Goal: Task Accomplishment & Management: Complete application form

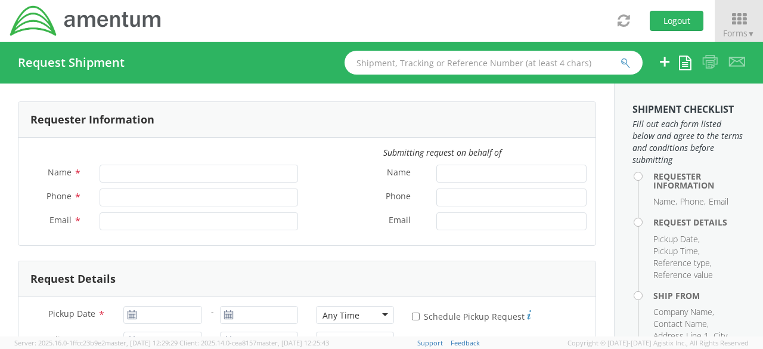
type input "Lifa Faatiliga"
type input "619-437-0263"
type input "lifa.faatiliga@amentum.com"
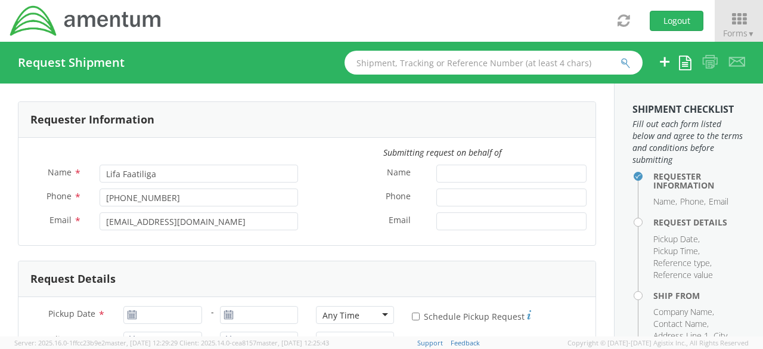
select select "4914.01.00.F.2427.MNGMT"
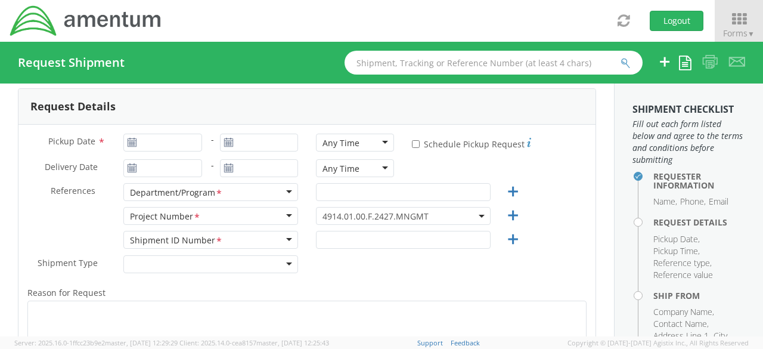
scroll to position [182, 0]
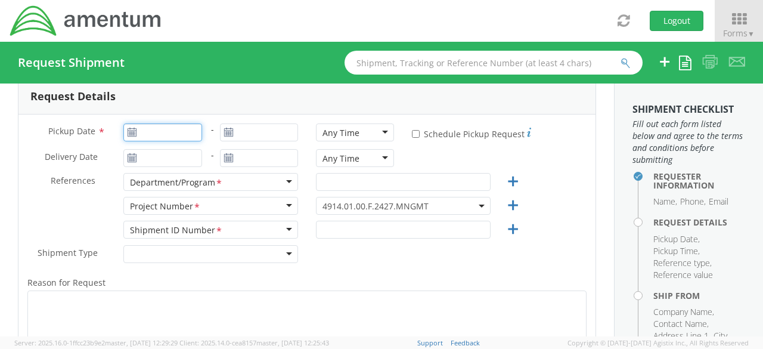
type input "08/13/2025"
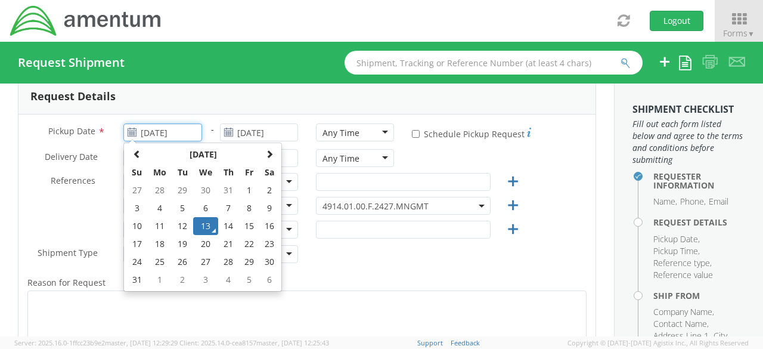
click at [178, 136] on input "08/13/2025" at bounding box center [162, 132] width 78 height 18
click at [203, 233] on td "13" at bounding box center [205, 226] width 25 height 18
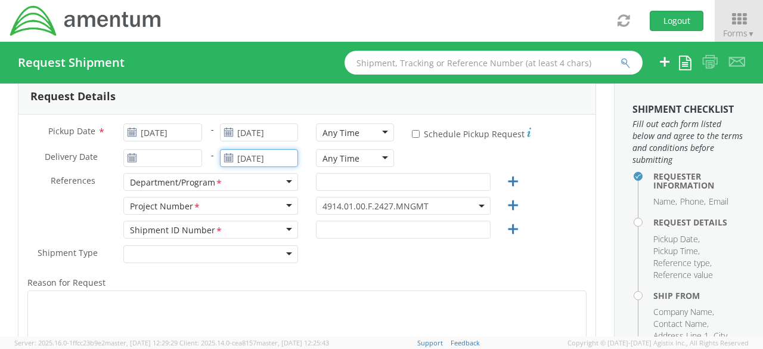
click at [245, 157] on input "08/13/2025" at bounding box center [259, 158] width 78 height 18
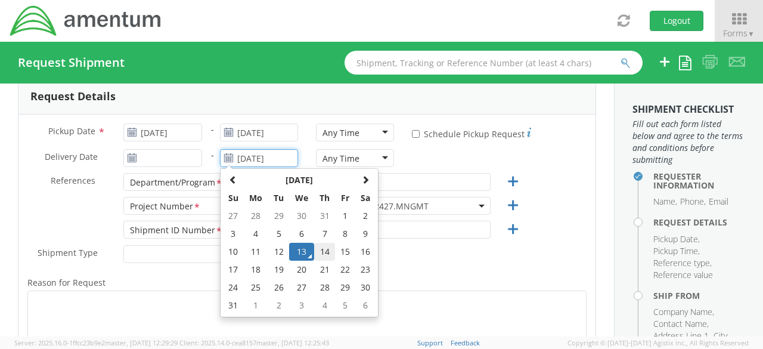
click at [321, 253] on td "14" at bounding box center [324, 251] width 21 height 18
type input "08/14/2025"
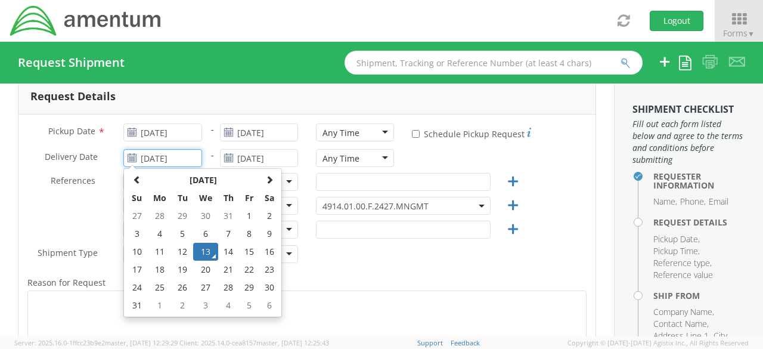
click at [158, 160] on input "08/13/2025" at bounding box center [162, 158] width 78 height 18
click at [232, 251] on td "14" at bounding box center [228, 251] width 21 height 18
type input "08/14/2025"
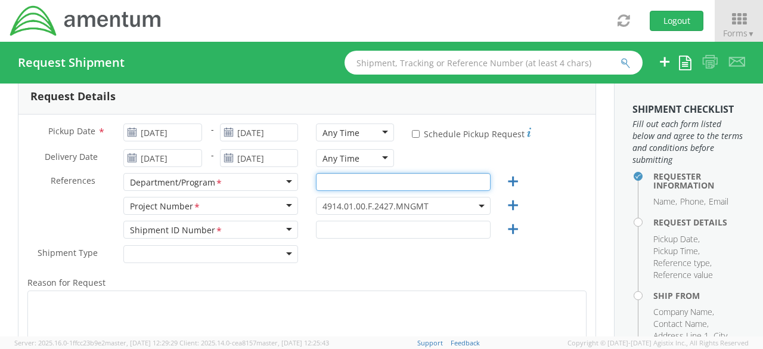
click at [369, 177] on input "text" at bounding box center [403, 182] width 175 height 18
type input "COLDS"
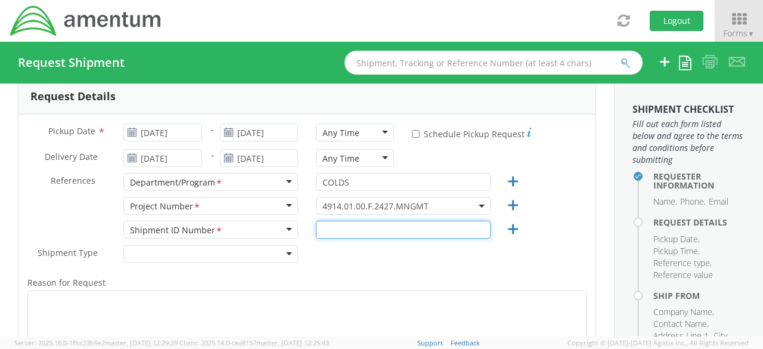
click at [356, 234] on input "text" at bounding box center [403, 229] width 175 height 18
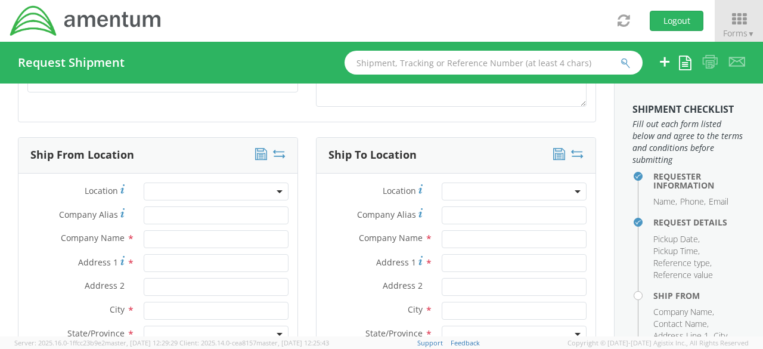
scroll to position [495, 0]
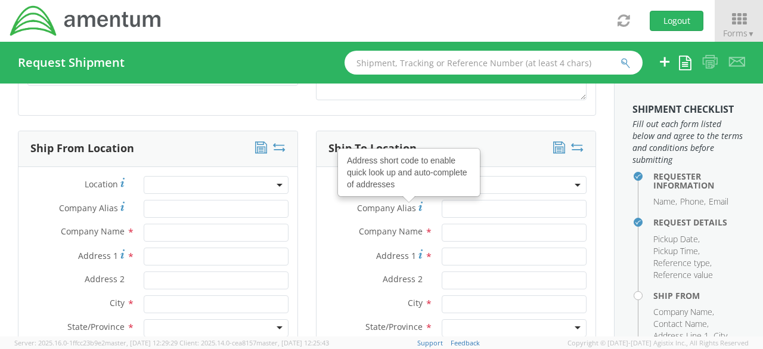
type input "1"
click at [215, 228] on input "text" at bounding box center [216, 232] width 145 height 18
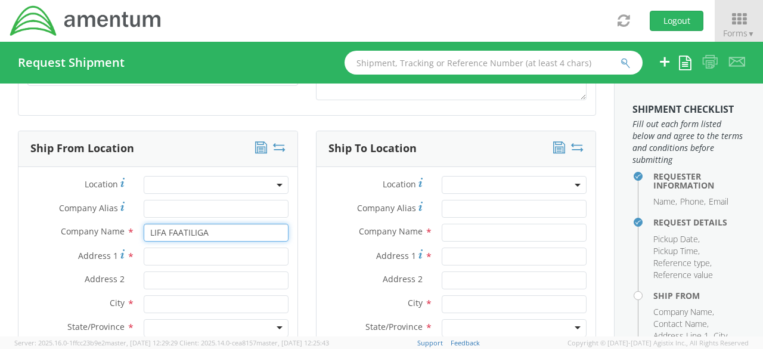
type input "LIFA FAATILIGA"
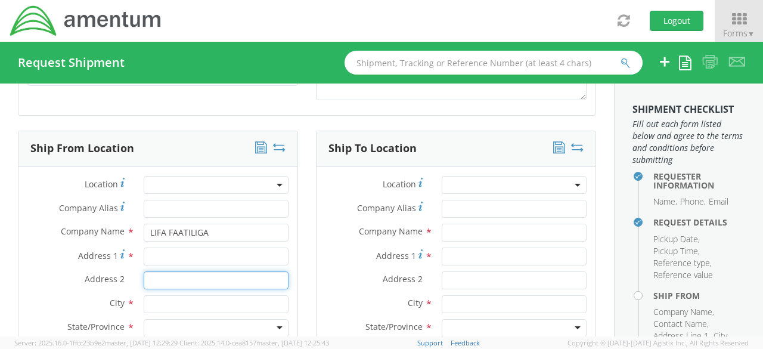
click at [204, 273] on input "Address 2 *" at bounding box center [216, 280] width 145 height 18
type input "ENIWETOK &GUADCANAL RD BLDG 207 RM 224"
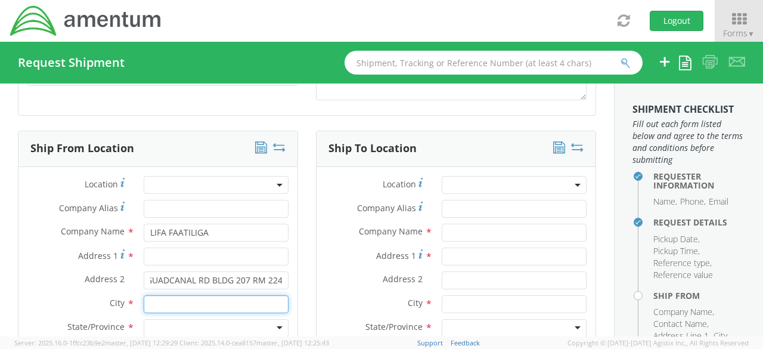
scroll to position [0, 0]
click at [194, 307] on input "text" at bounding box center [216, 304] width 145 height 18
type input "CORONADO"
click at [275, 322] on div at bounding box center [216, 328] width 145 height 18
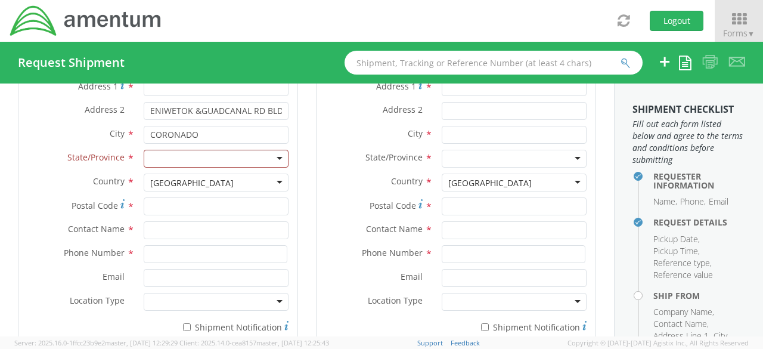
scroll to position [681, 0]
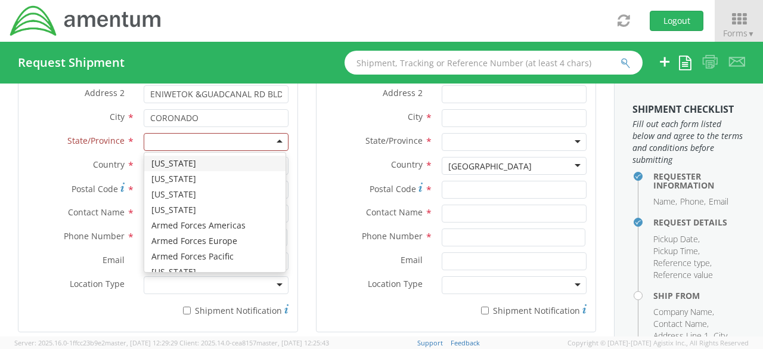
click at [274, 136] on div at bounding box center [216, 142] width 145 height 18
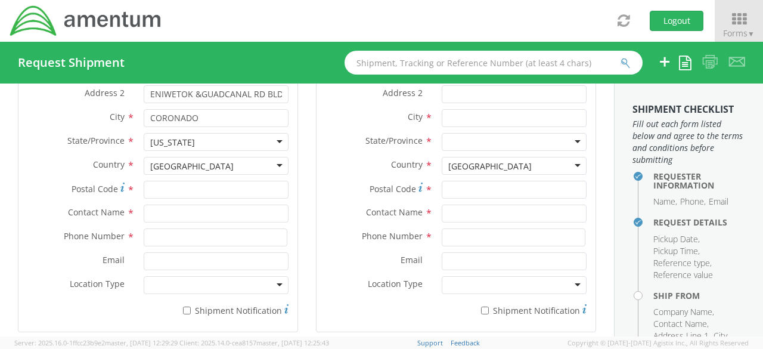
scroll to position [0, 0]
click at [205, 187] on input "Postal Code *" at bounding box center [216, 190] width 145 height 18
type input "92178"
click at [183, 213] on input "text" at bounding box center [216, 213] width 145 height 18
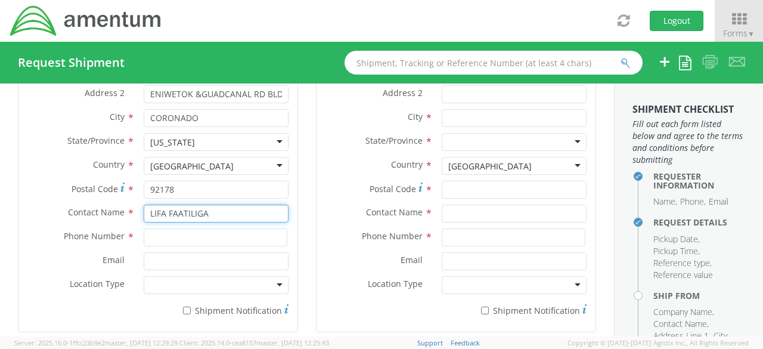
type input "LIFA FAATILIGA"
click at [181, 233] on input at bounding box center [216, 237] width 144 height 18
type input "6199472600"
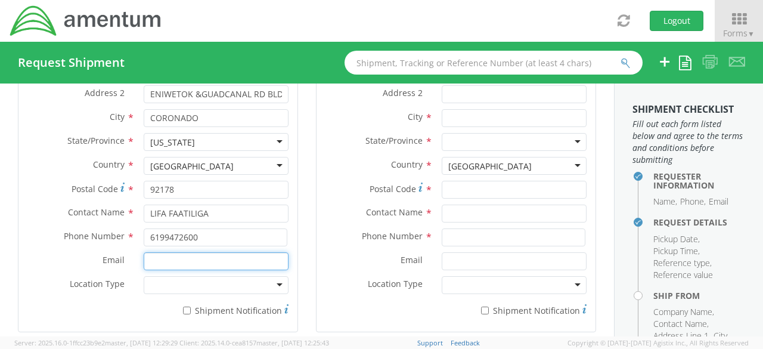
click at [175, 256] on input "Email *" at bounding box center [216, 261] width 145 height 18
type input "L"
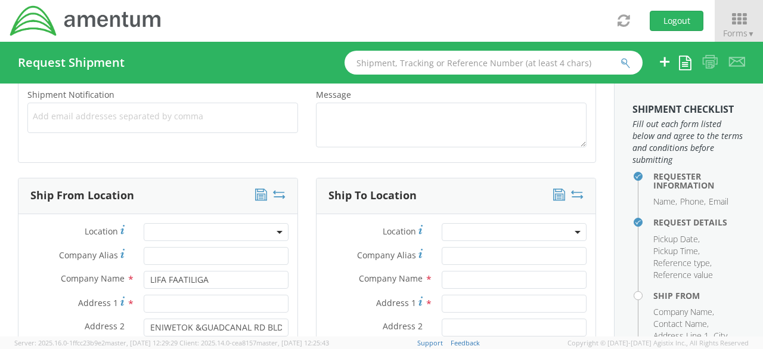
scroll to position [425, 0]
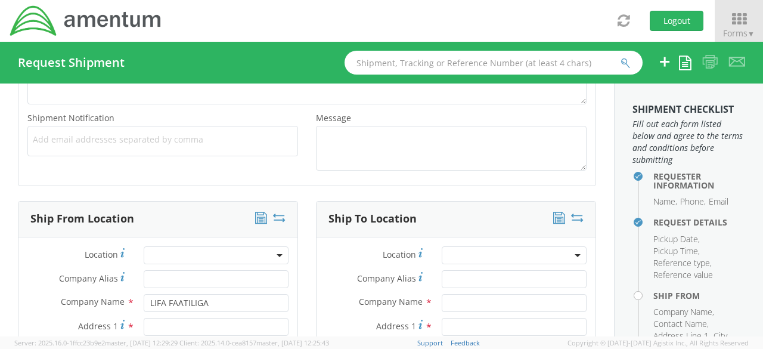
type input "lifa.faatiliga@amentum.com"
click at [458, 294] on input "text" at bounding box center [513, 303] width 145 height 18
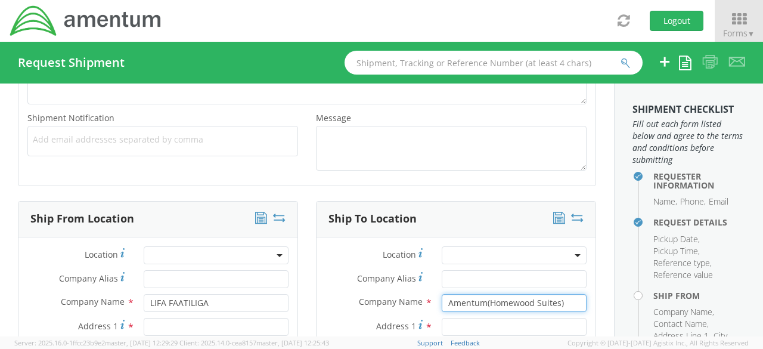
type input "Amentum(Homewood Suites)"
click at [459, 321] on input "Address 1 *" at bounding box center [513, 327] width 145 height 18
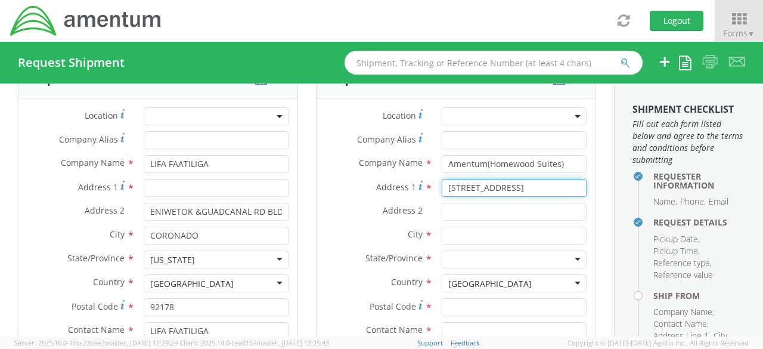
scroll to position [577, 0]
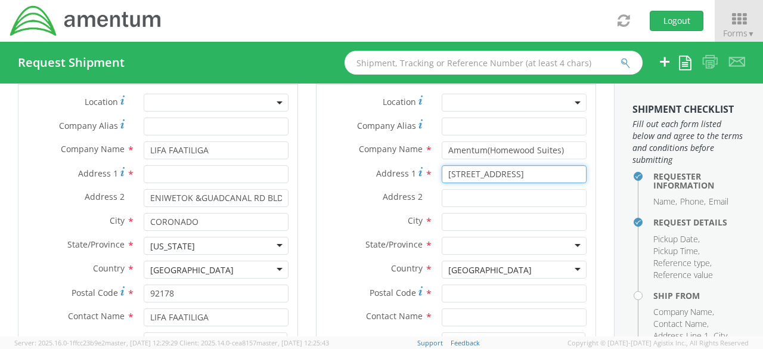
type input "5733 cleveland st"
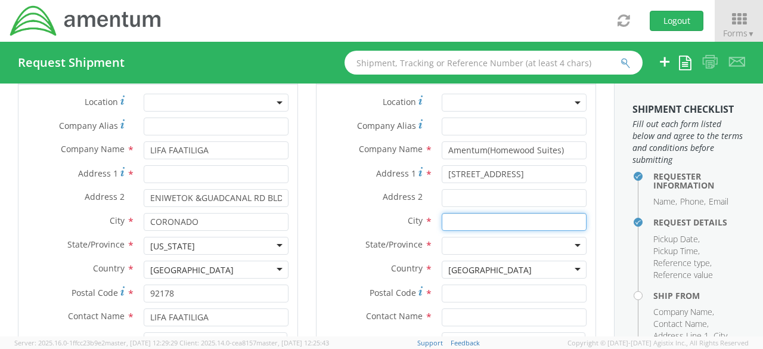
click at [538, 220] on input "text" at bounding box center [513, 222] width 145 height 18
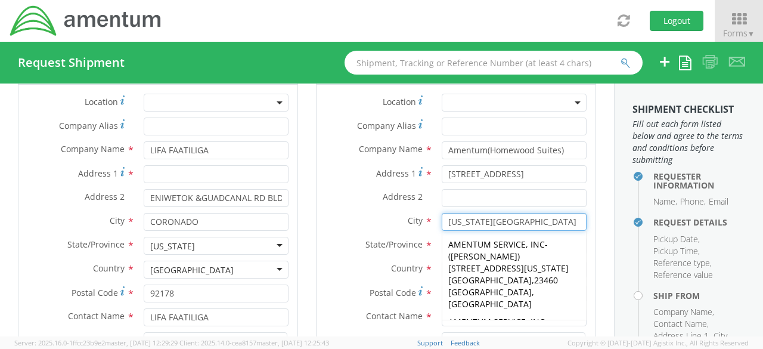
type input "virginia beach"
click at [533, 200] on input "Address 2 *" at bounding box center [513, 198] width 145 height 18
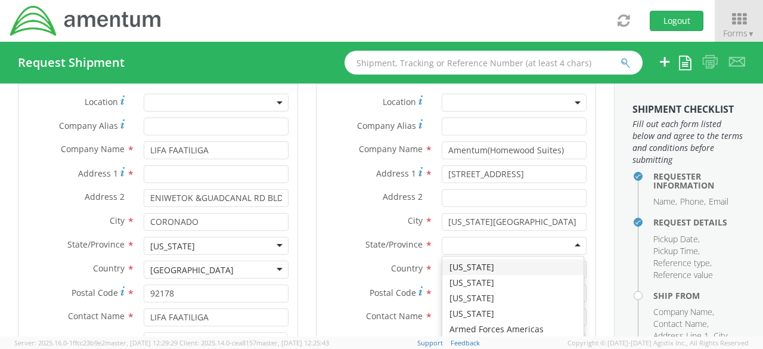
click at [568, 248] on div at bounding box center [513, 246] width 145 height 18
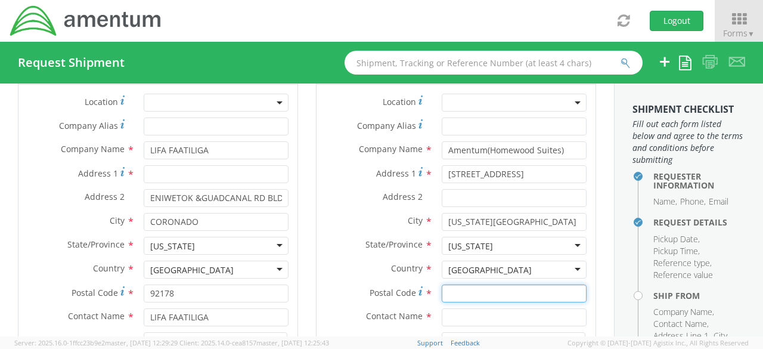
click at [483, 293] on input "Postal Code *" at bounding box center [513, 293] width 145 height 18
type input "23462"
click at [473, 310] on input "text" at bounding box center [513, 317] width 145 height 18
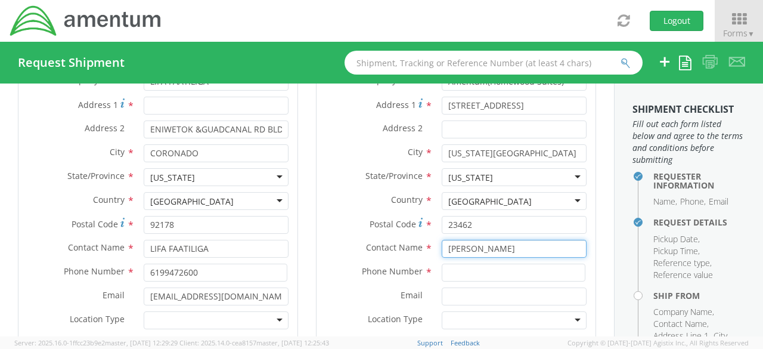
scroll to position [673, 0]
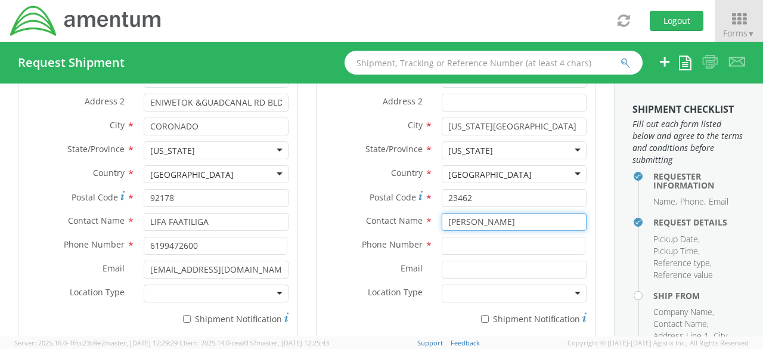
type input "Kenneth Brandel"
click at [509, 241] on input at bounding box center [513, 246] width 144 height 18
type input "6198716656"
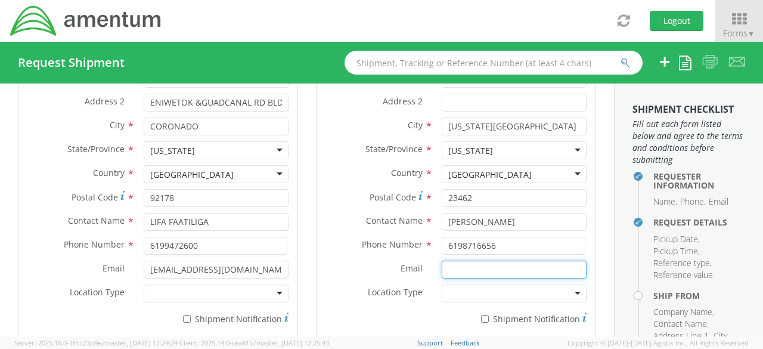
click at [506, 264] on input "Email *" at bounding box center [513, 269] width 145 height 18
type input "kenneth.b.brandel@amentum.com"
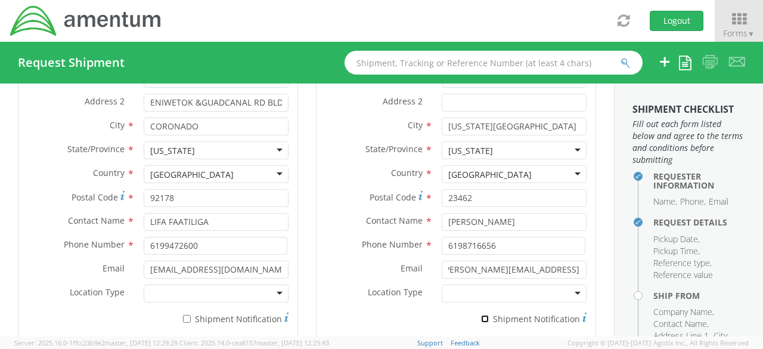
scroll to position [0, 0]
click at [481, 316] on input "* Shipment Notification" at bounding box center [485, 319] width 8 height 8
checkbox input "true"
click at [185, 315] on input "* Shipment Notification" at bounding box center [187, 319] width 8 height 8
checkbox input "true"
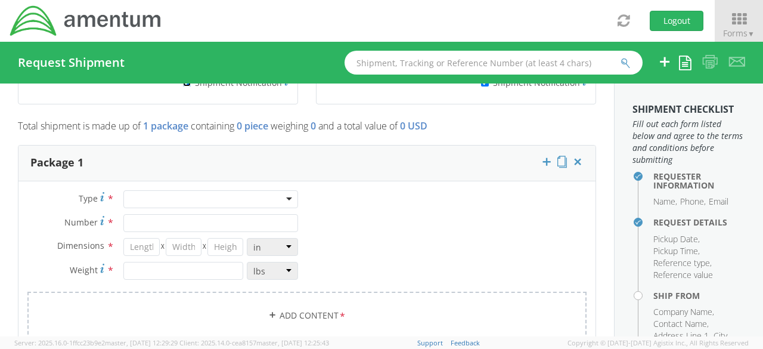
scroll to position [982, 0]
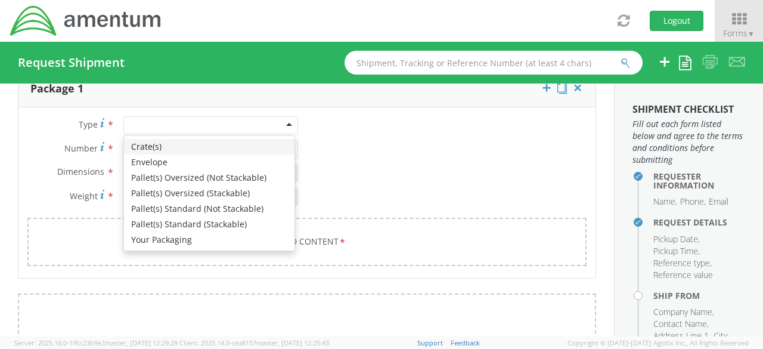
click at [290, 122] on div at bounding box center [210, 125] width 175 height 18
type input "1"
type input "9.5"
type input "12.5"
type input "0.25"
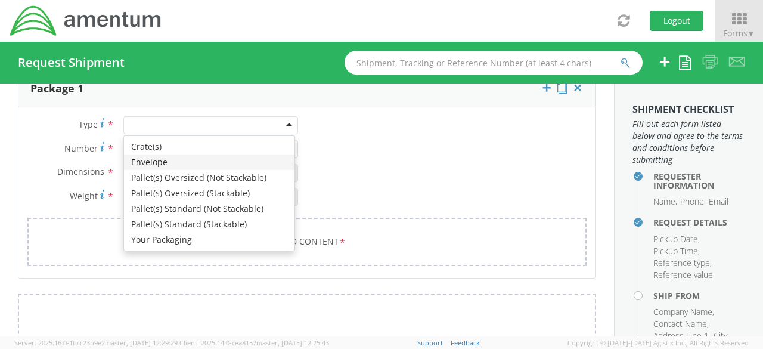
type input "1"
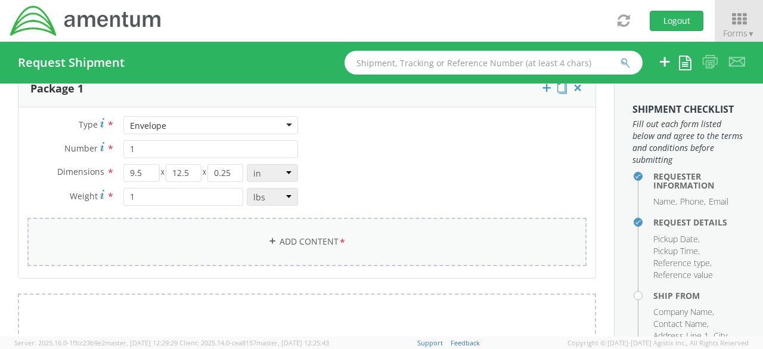
click at [316, 238] on link "Add Content *" at bounding box center [306, 241] width 559 height 48
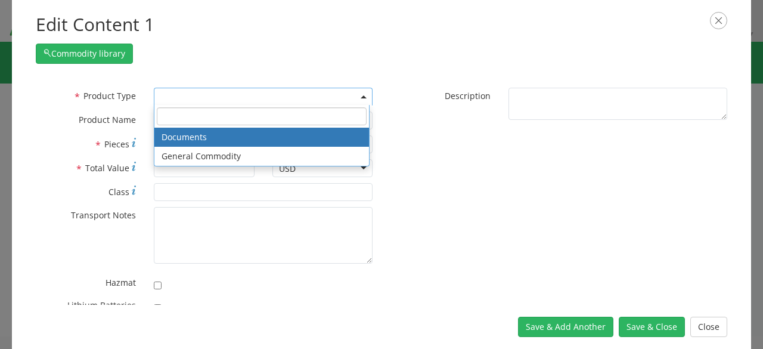
click at [197, 102] on span at bounding box center [263, 97] width 219 height 18
select select "DOCUMENT"
type input "Documents"
type input "1"
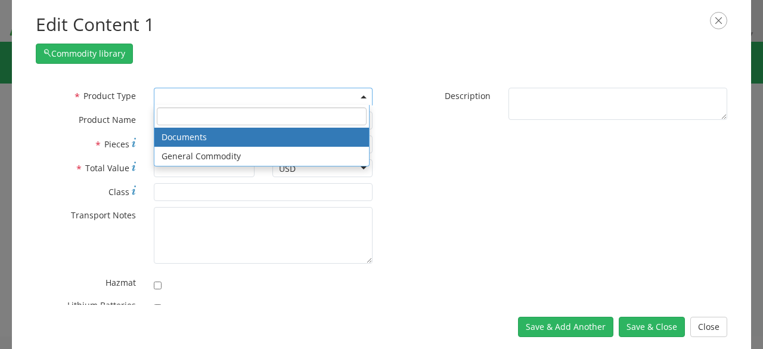
type textarea "Documents"
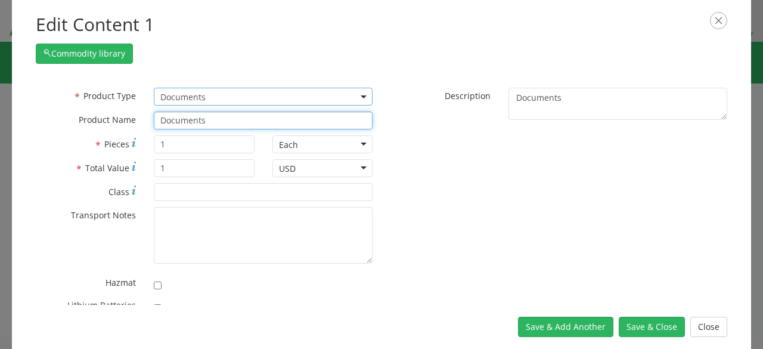
click at [207, 121] on input "Documents" at bounding box center [263, 120] width 219 height 18
type input "D"
type input "Graduation certificates"
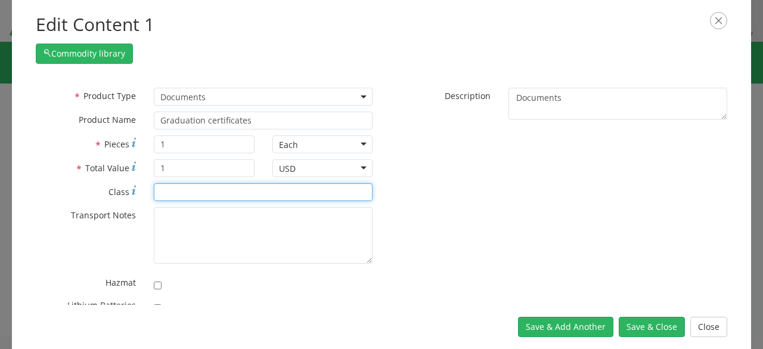
click at [212, 195] on input "* Class" at bounding box center [263, 192] width 219 height 18
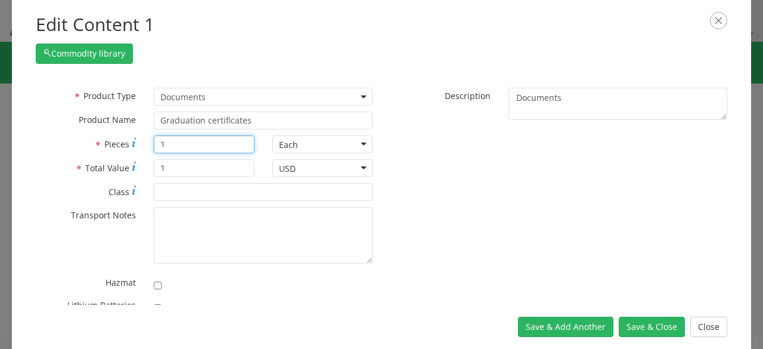
click at [190, 140] on input "1" at bounding box center [204, 144] width 100 height 18
type input "3"
click at [209, 170] on input "1" at bounding box center [204, 168] width 100 height 18
type input "10.00"
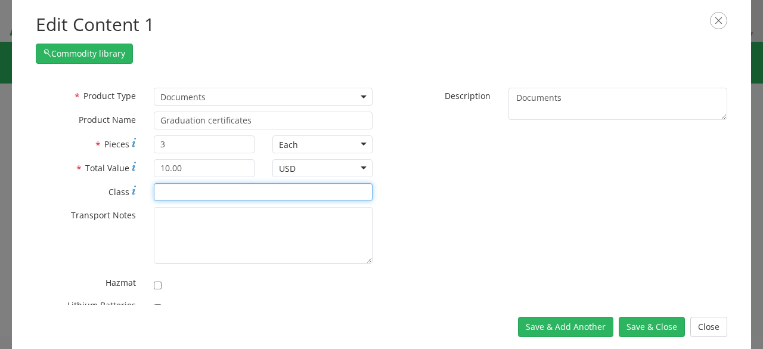
click at [203, 193] on input "* Class" at bounding box center [263, 192] width 219 height 18
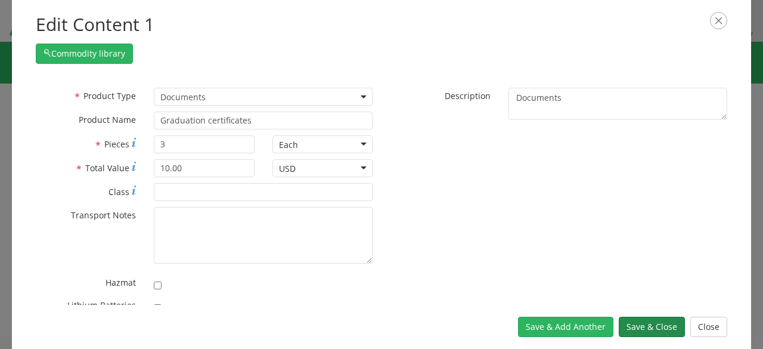
click at [641, 329] on button "Save & Close" at bounding box center [651, 326] width 66 height 20
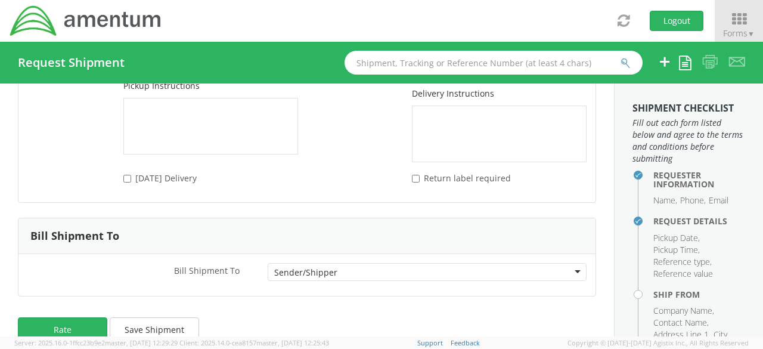
scroll to position [1768, 0]
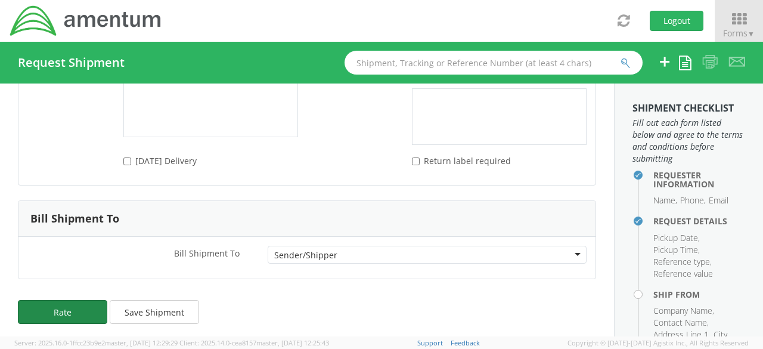
click at [58, 311] on button "Rate" at bounding box center [62, 312] width 89 height 24
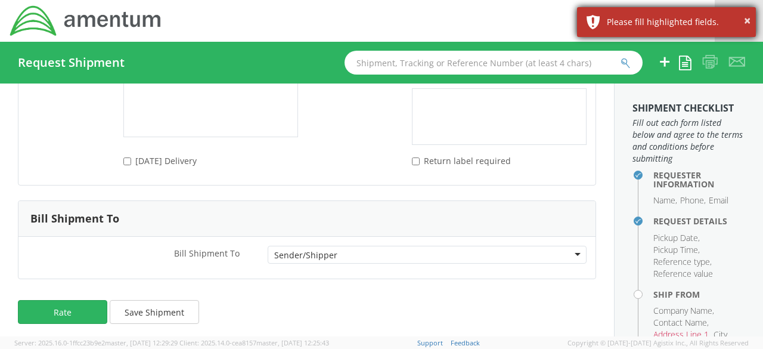
click at [664, 26] on div "Please fill highlighted fields." at bounding box center [677, 22] width 140 height 12
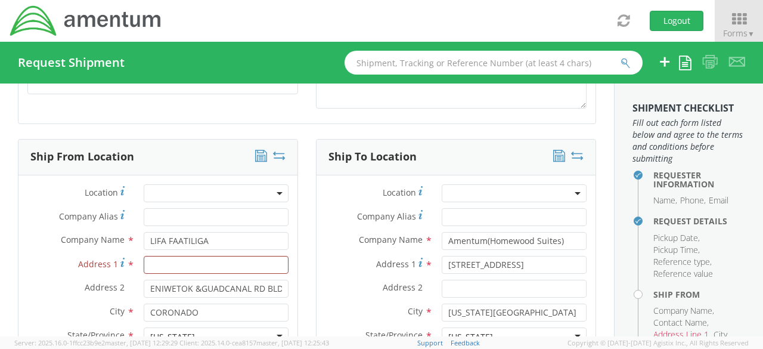
scroll to position [473, 0]
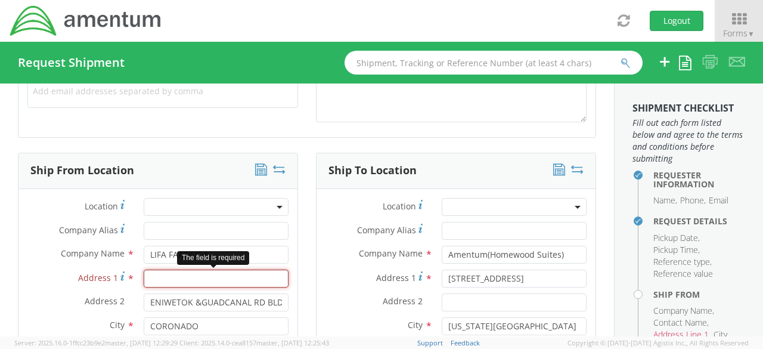
click at [234, 275] on input "Address 1 *" at bounding box center [216, 278] width 145 height 18
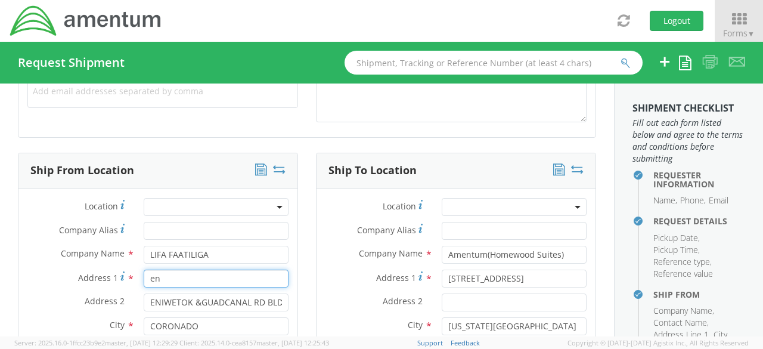
type input "e"
type input "ENIWETOK & GUADCANAL RD BLDG 207 RM 224"
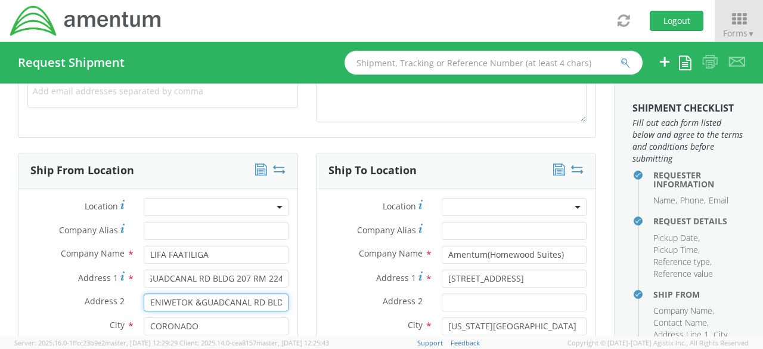
scroll to position [0, 0]
click at [147, 300] on input "ENIWETOK &GUADCANAL RD BLDG 207 RM 224" at bounding box center [216, 302] width 145 height 18
type input "4"
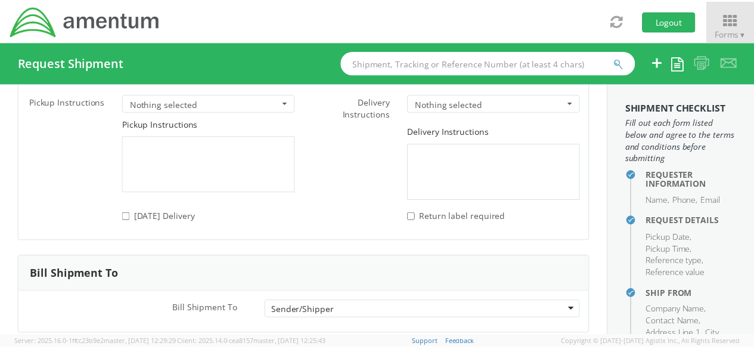
scroll to position [1768, 0]
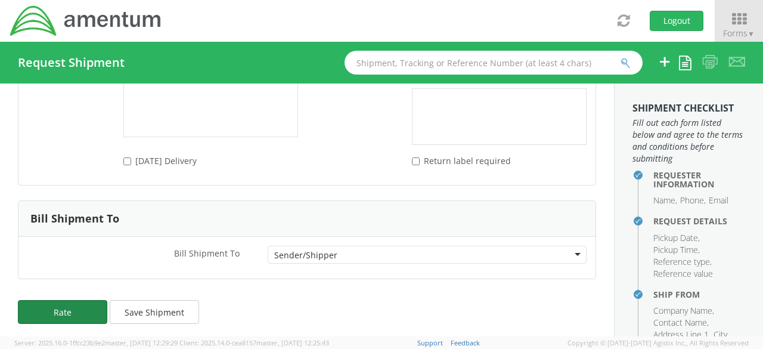
click at [82, 310] on button "Rate" at bounding box center [62, 312] width 89 height 24
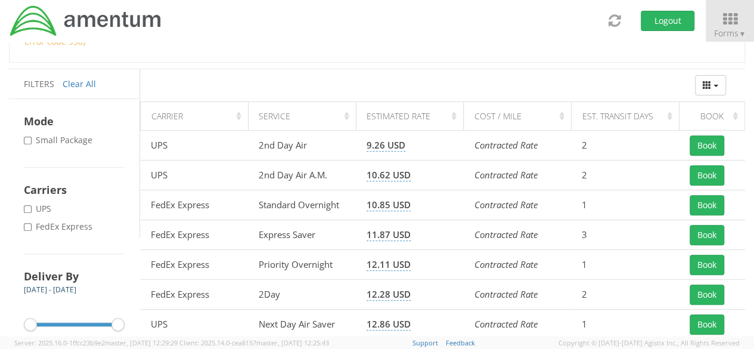
scroll to position [181, 0]
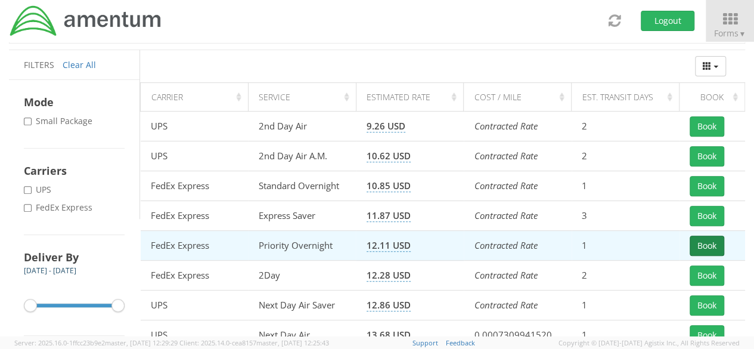
click at [698, 235] on button "Book" at bounding box center [706, 245] width 35 height 20
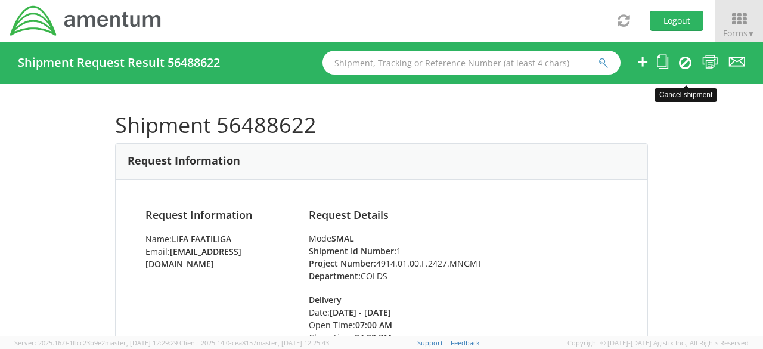
click at [679, 66] on icon at bounding box center [685, 62] width 13 height 14
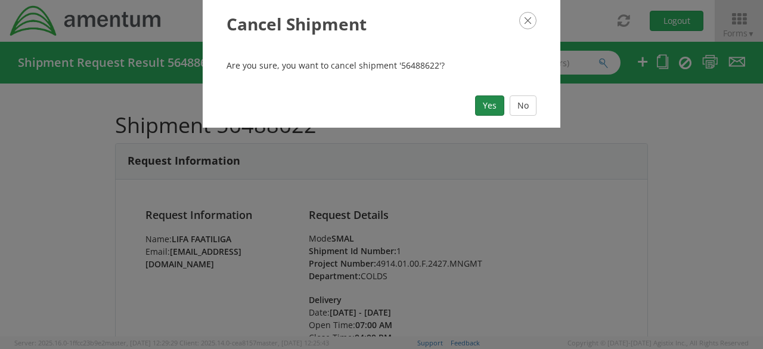
click at [483, 104] on button "Yes" at bounding box center [489, 105] width 29 height 20
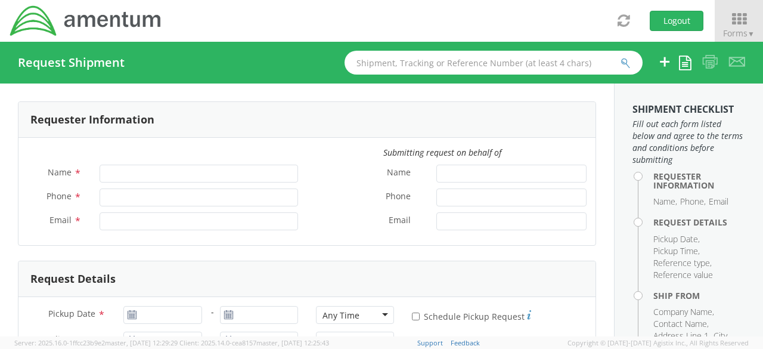
type input "Lifa Faatiliga"
type input "619-437-0263"
type input "lifa.faatiliga@amentum.com"
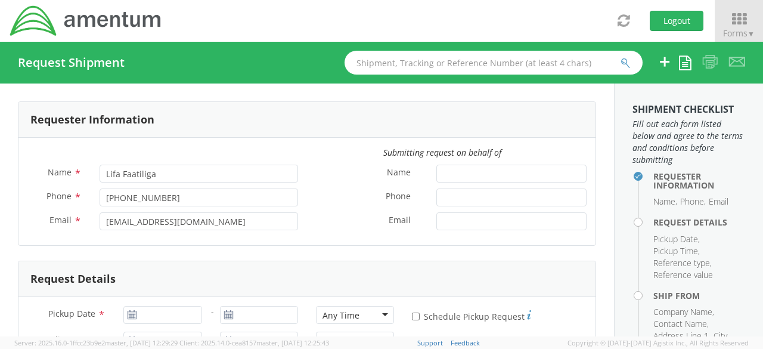
select select "4914.01.00.F.2427.MNGMT"
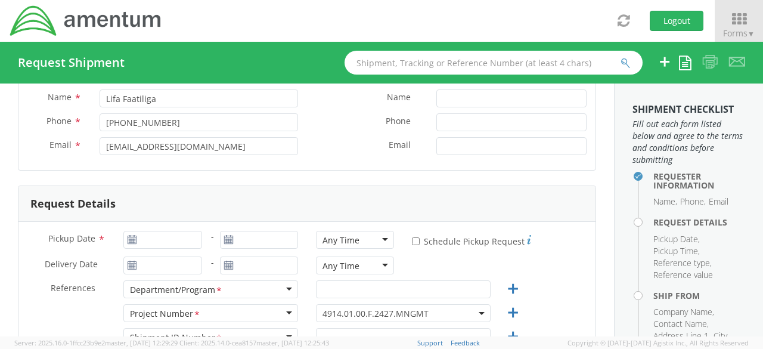
scroll to position [82, 0]
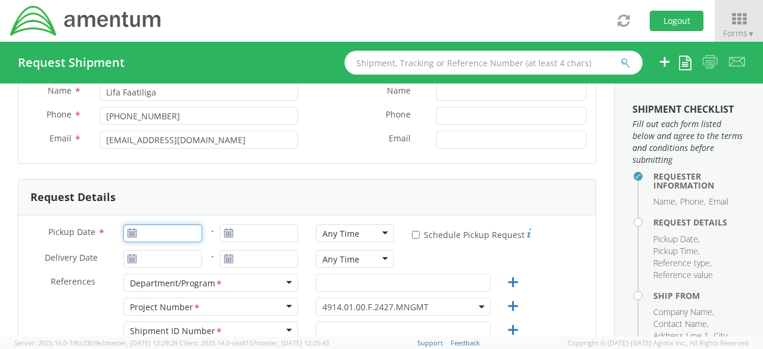
type input "08/13/2025"
click at [179, 237] on input "08/13/2025" at bounding box center [162, 233] width 78 height 18
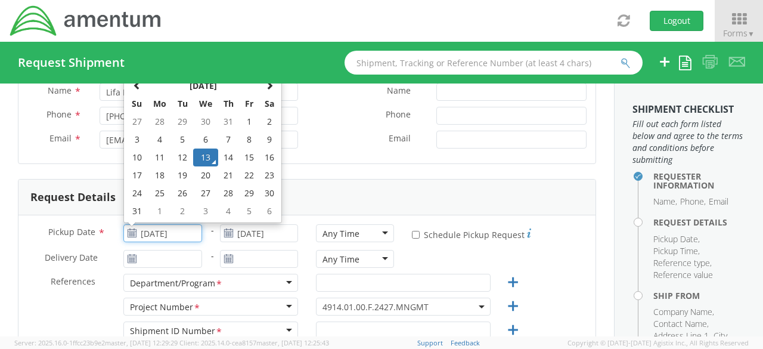
click at [179, 237] on input "08/13/2025" at bounding box center [162, 233] width 78 height 18
click at [207, 154] on td "13" at bounding box center [205, 157] width 25 height 18
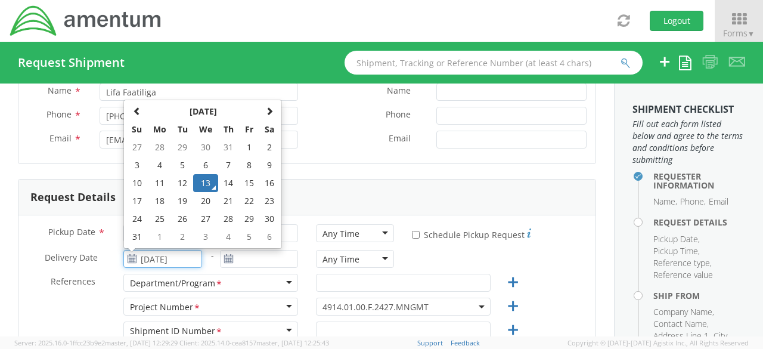
click at [182, 255] on input "08/13/2025" at bounding box center [162, 259] width 78 height 18
click at [228, 176] on td "14" at bounding box center [228, 183] width 21 height 18
type input "08/14/2025"
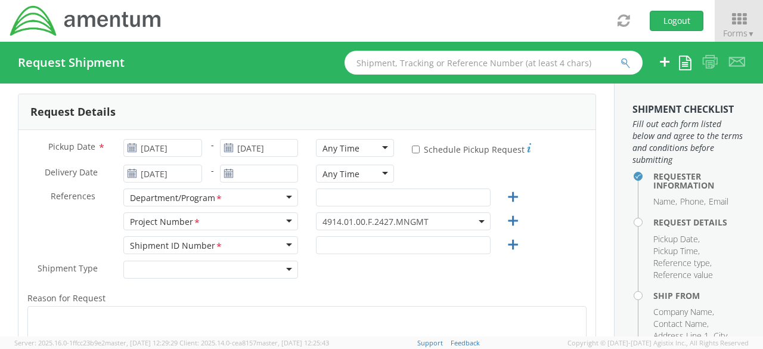
scroll to position [170, 0]
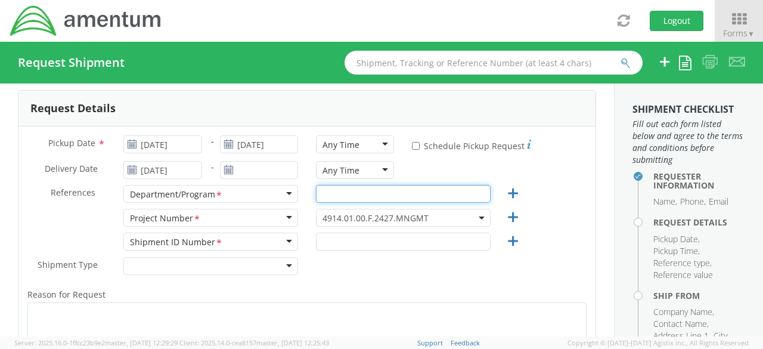
click at [427, 187] on input "text" at bounding box center [403, 194] width 175 height 18
type input "COLDS"
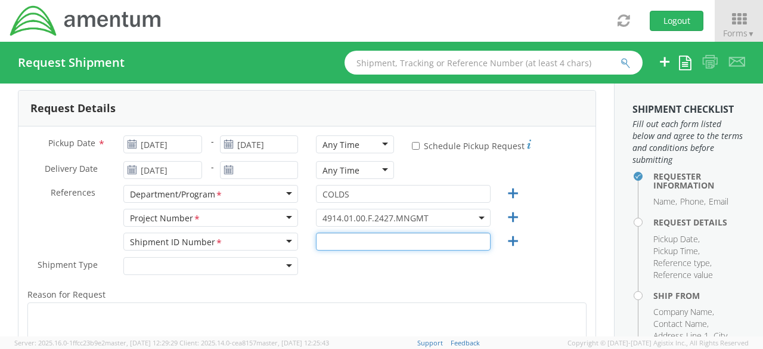
click at [405, 238] on input "text" at bounding box center [403, 241] width 175 height 18
type input "1"
click at [478, 217] on b at bounding box center [481, 217] width 6 height 3
click at [338, 215] on span "4914.01.00.F.2427.MNGMT" at bounding box center [402, 217] width 161 height 11
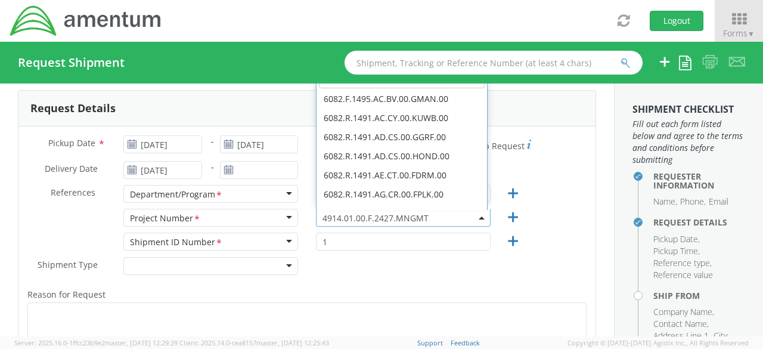
scroll to position [0, 0]
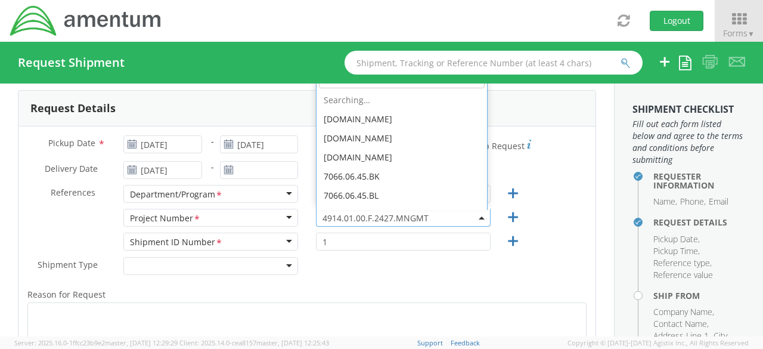
click at [428, 215] on span "4914.01.00.F.2427.MNGMT" at bounding box center [402, 217] width 161 height 11
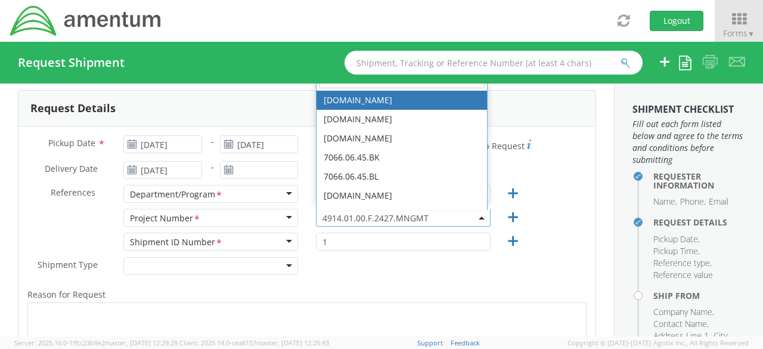
click at [428, 215] on span "4914.01.00.F.2427.MNGMT" at bounding box center [402, 217] width 161 height 11
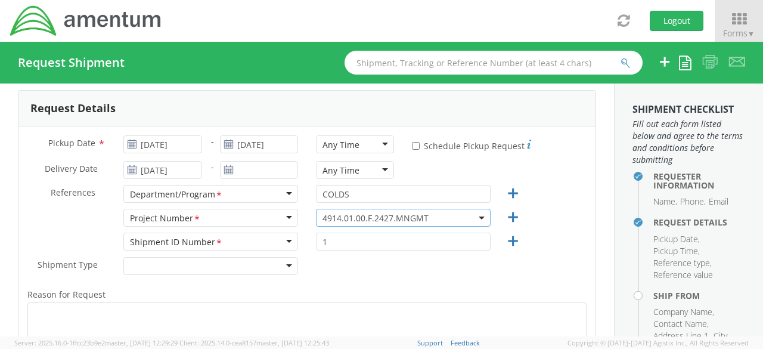
click at [428, 215] on span "4914.01.00.F.2427.MNGMT" at bounding box center [402, 217] width 161 height 11
click at [408, 217] on span "4914.01.00.F.2427.MNGMT" at bounding box center [402, 217] width 161 height 11
click at [322, 220] on span "4914.01.00.F.2427.MNGMT" at bounding box center [402, 217] width 161 height 11
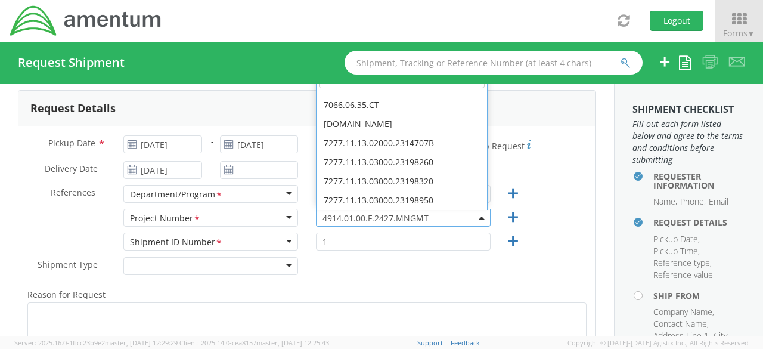
scroll to position [9413, 0]
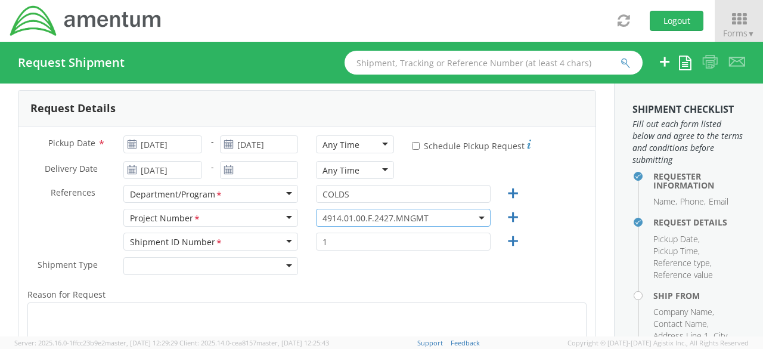
click at [382, 219] on span "4914.01.00.F.2427.MNGMT" at bounding box center [402, 217] width 161 height 11
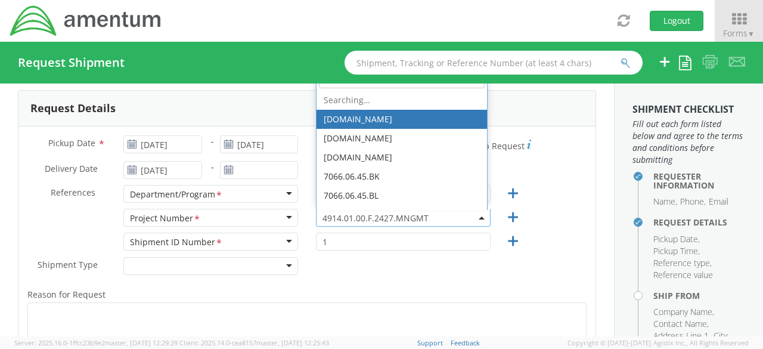
click at [382, 219] on span "4914.01.00.F.2427.MNGMT" at bounding box center [402, 217] width 161 height 11
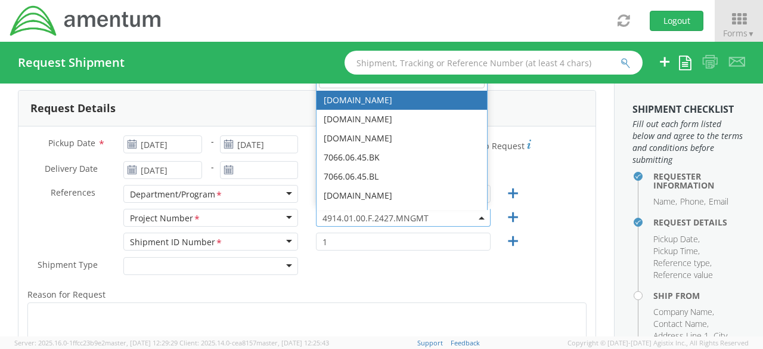
click at [382, 219] on span "4914.01.00.F.2427.MNGMT" at bounding box center [402, 217] width 161 height 11
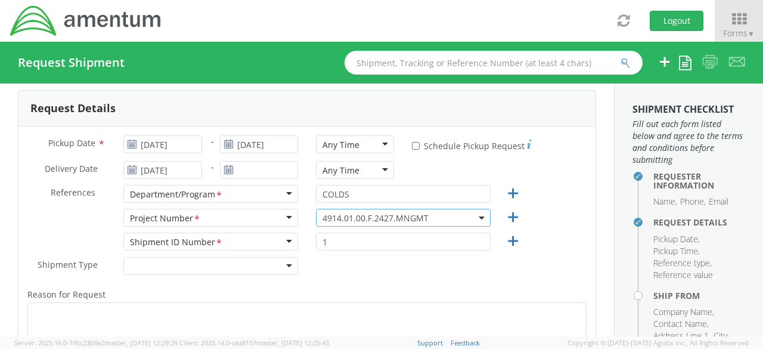
click at [382, 219] on span "4914.01.00.F.2427.MNGMT" at bounding box center [402, 217] width 161 height 11
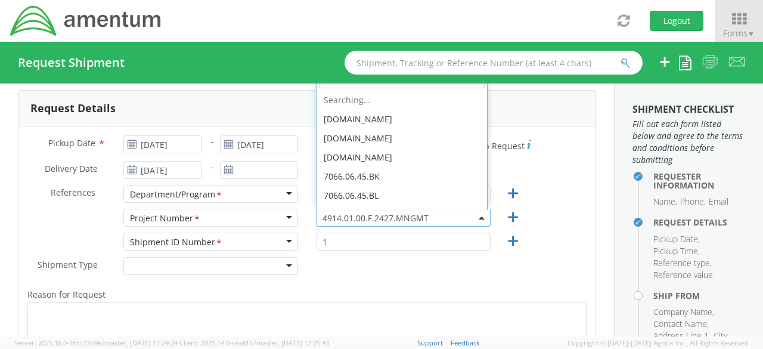
click at [471, 214] on span "4914.01.00.F.2427.MNGMT" at bounding box center [402, 217] width 161 height 11
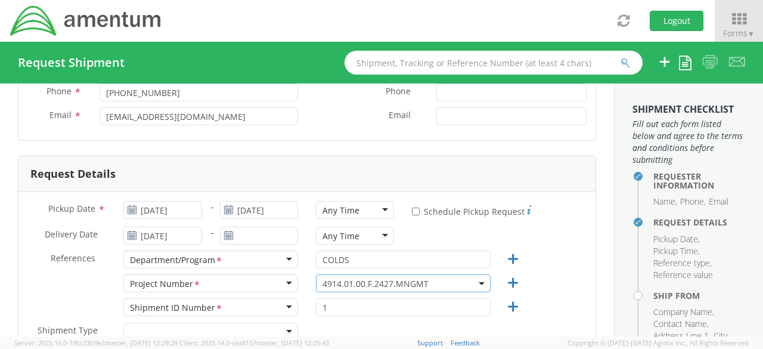
scroll to position [119, 0]
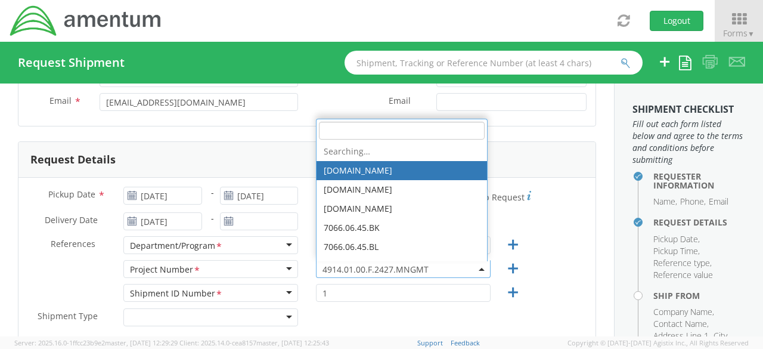
click at [478, 269] on b at bounding box center [481, 269] width 6 height 3
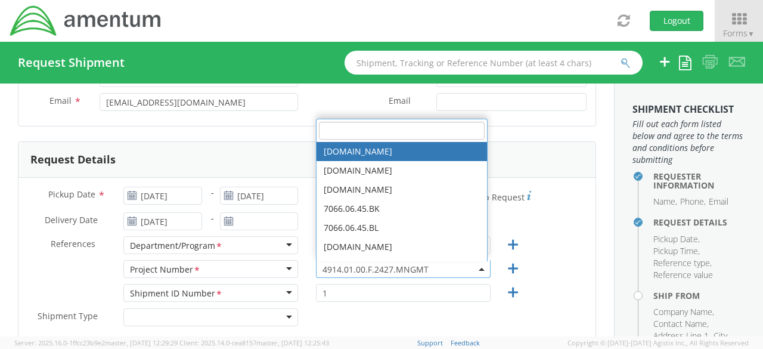
click at [378, 127] on input "search" at bounding box center [402, 131] width 166 height 18
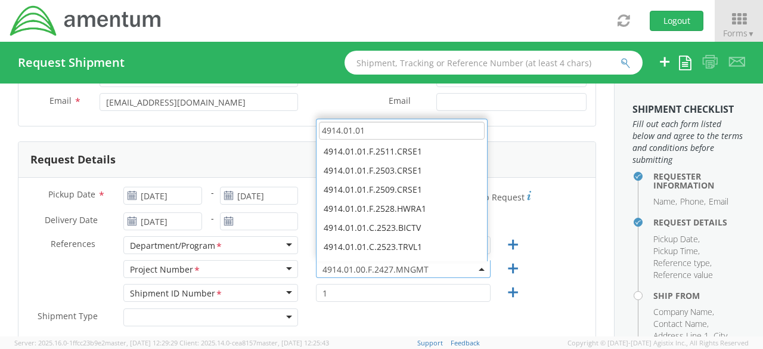
scroll to position [0, 0]
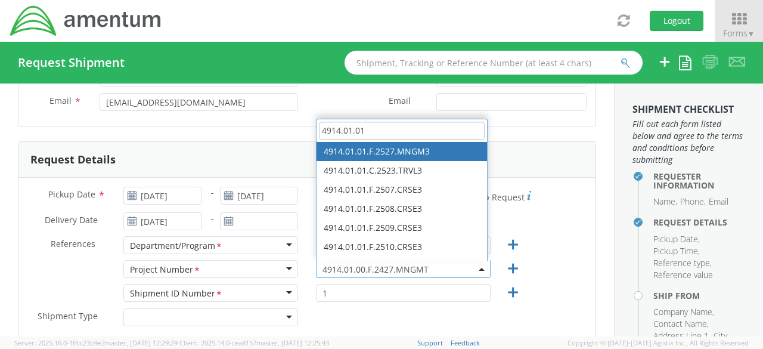
type input "4914.01.01"
select select "4914.01.01.F.2527.MNGM3"
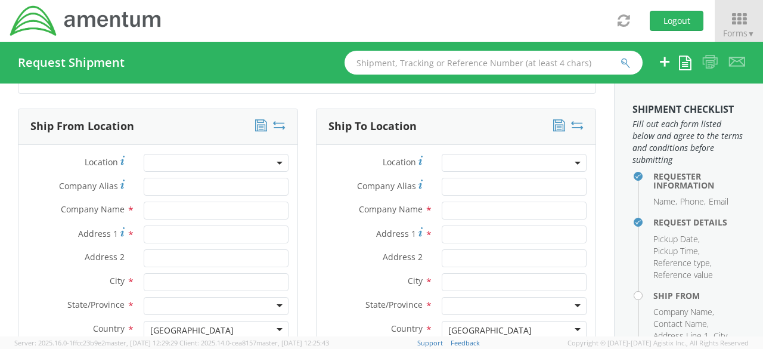
scroll to position [544, 0]
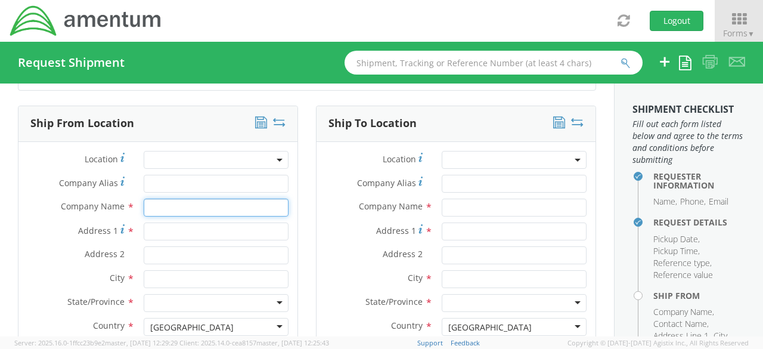
click at [176, 200] on input "text" at bounding box center [216, 207] width 145 height 18
type input "a"
type input "A"
type input "L"
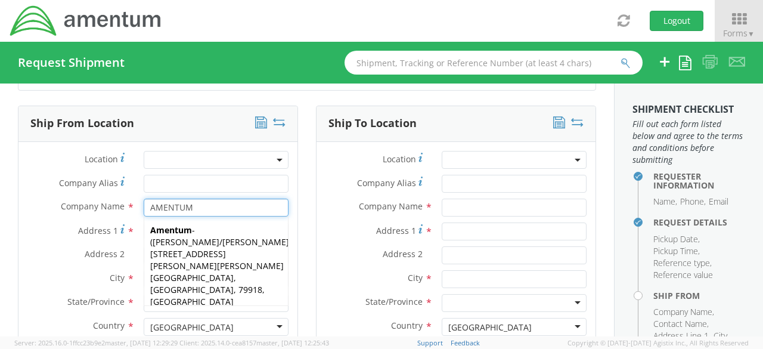
type input "AMENTUM"
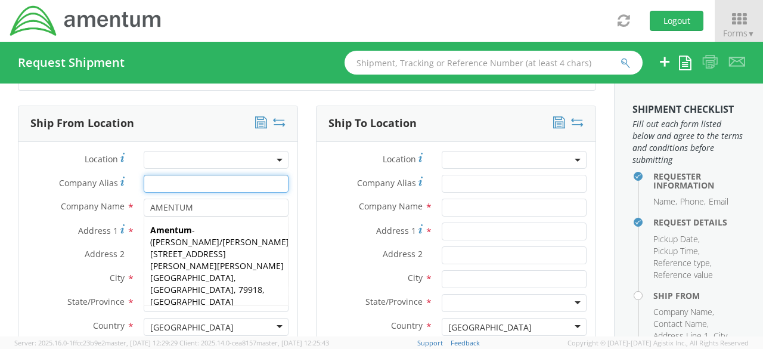
click at [214, 176] on input "Company Alias *" at bounding box center [216, 184] width 145 height 18
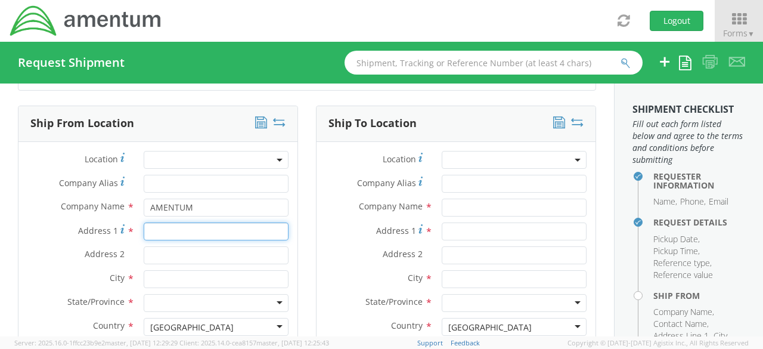
click at [197, 232] on input "Address 1 *" at bounding box center [216, 231] width 145 height 18
type input "ENIWETOK & GUADCANAL RD BLDG 207 RM224"
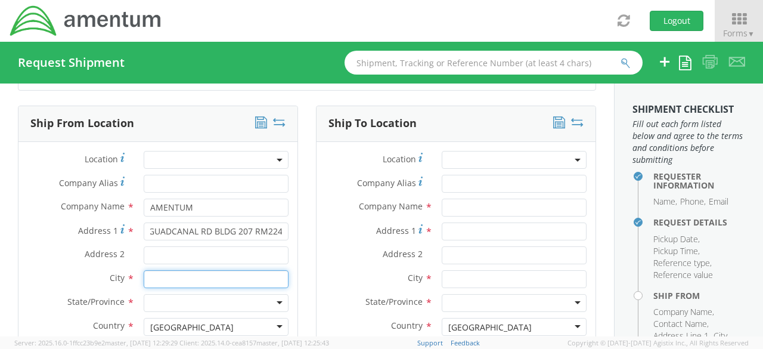
click at [184, 273] on input "text" at bounding box center [216, 279] width 145 height 18
type input "CORONADO"
click at [279, 298] on div at bounding box center [216, 303] width 145 height 18
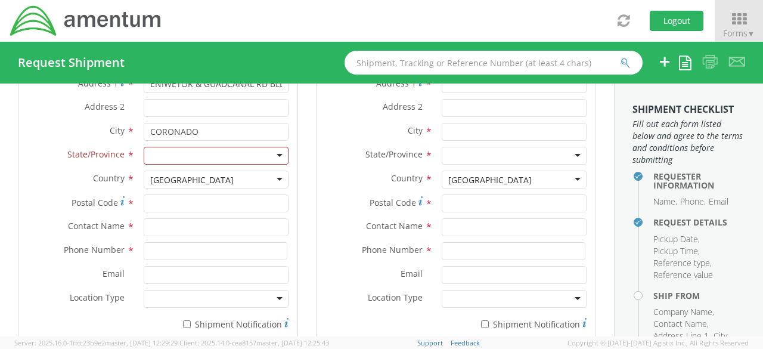
scroll to position [695, 0]
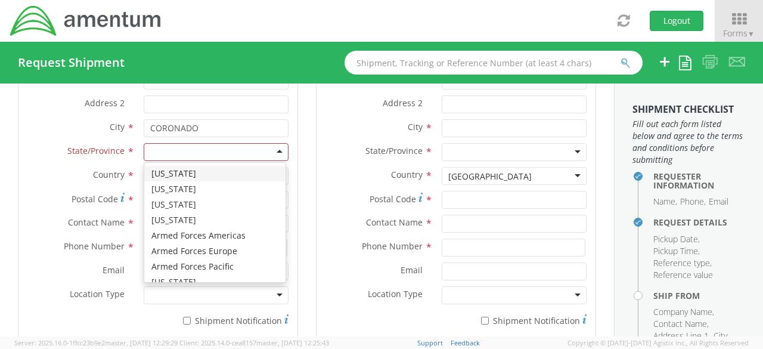
click at [278, 150] on div at bounding box center [216, 152] width 145 height 18
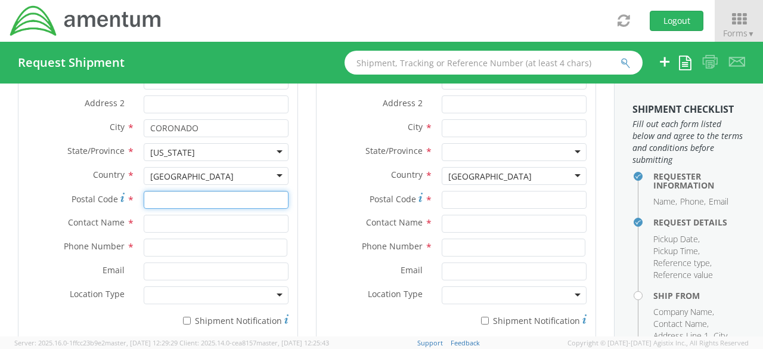
click at [186, 194] on input "Postal Code *" at bounding box center [216, 200] width 145 height 18
type input "92178"
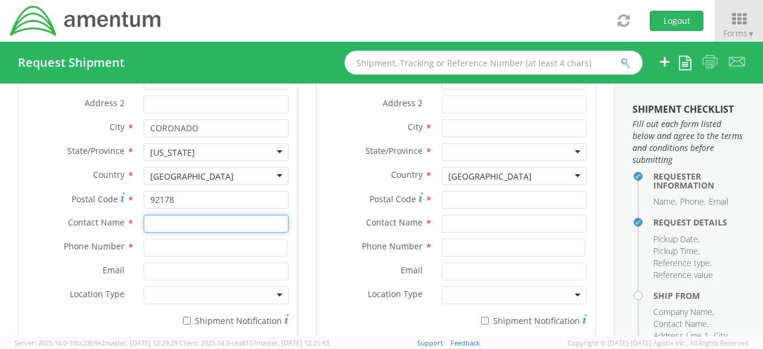
click at [180, 220] on input "text" at bounding box center [216, 223] width 145 height 18
type input "LIFA FAATILIGA"
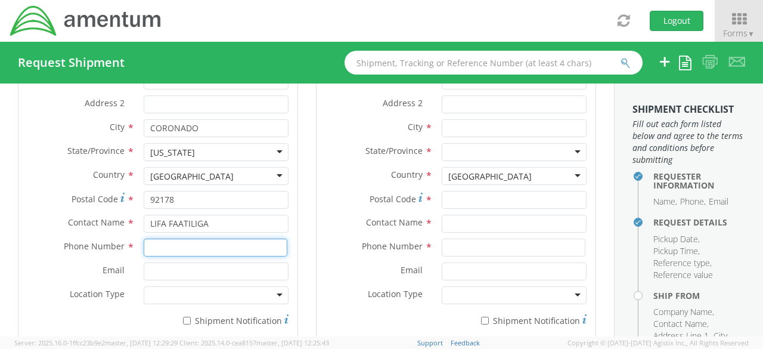
click at [182, 250] on input at bounding box center [216, 247] width 144 height 18
type input "6194372600"
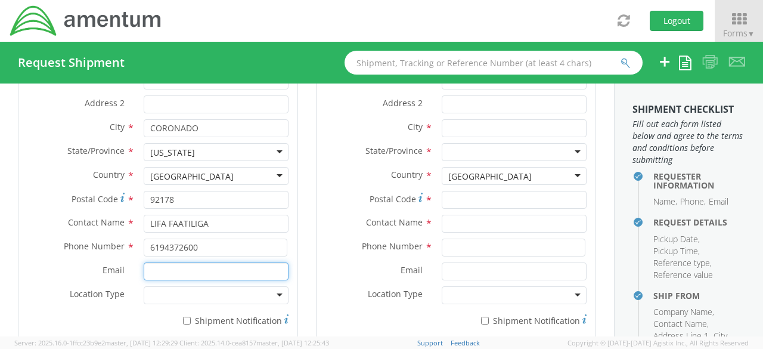
click at [181, 266] on input "Email *" at bounding box center [216, 271] width 145 height 18
type input "L"
type input "lifa.faatiliga@amentum.com"
click at [185, 316] on input "* Shipment Notification" at bounding box center [187, 320] width 8 height 8
checkbox input "true"
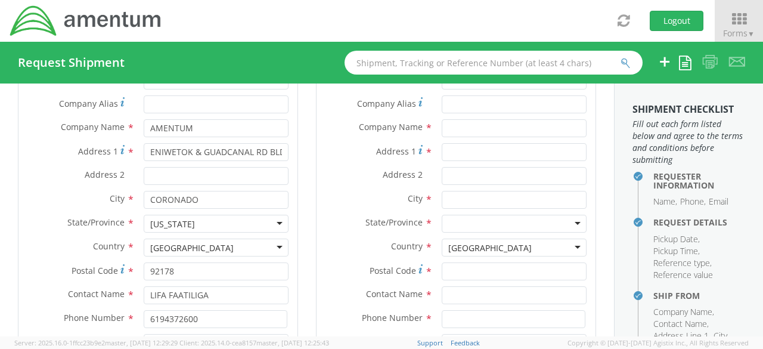
scroll to position [599, 0]
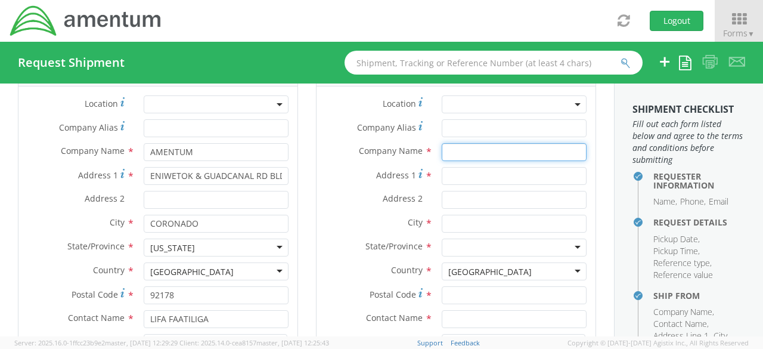
click at [503, 154] on input "text" at bounding box center [513, 152] width 145 height 18
type input "AMENTUM(Homewood Suites)"
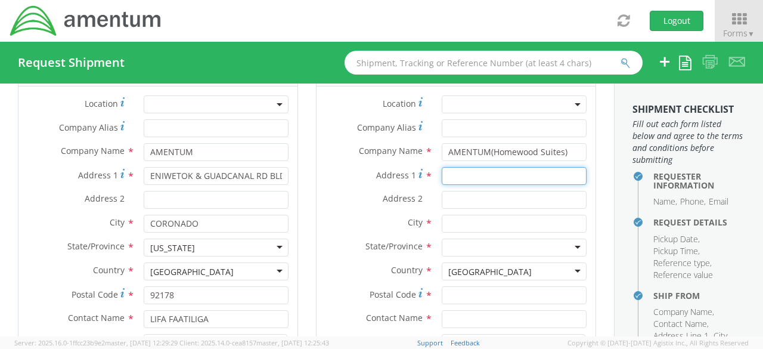
click at [497, 172] on input "Address 1 *" at bounding box center [513, 176] width 145 height 18
type input "5733 cleveland st"
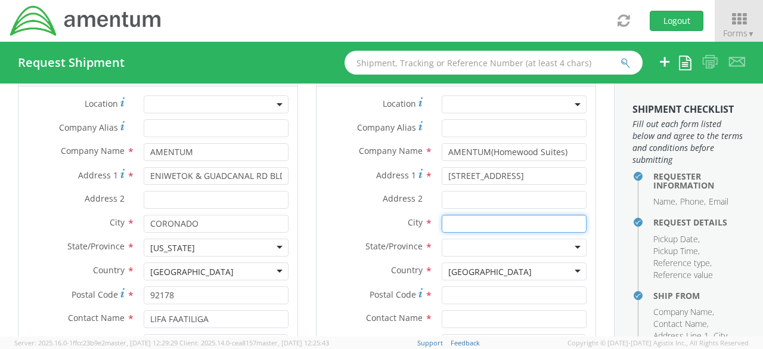
click at [495, 216] on input "text" at bounding box center [513, 223] width 145 height 18
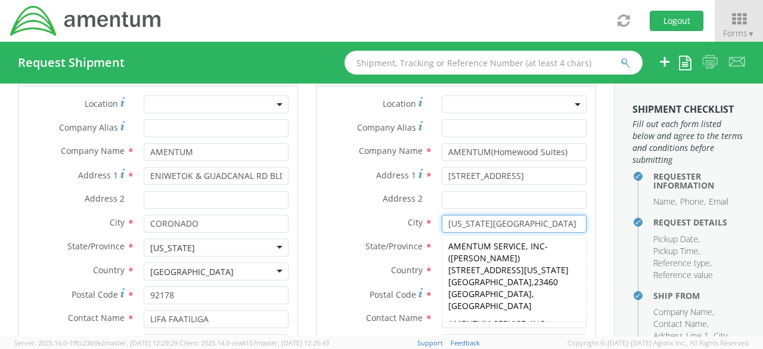
type input "virginia beach"
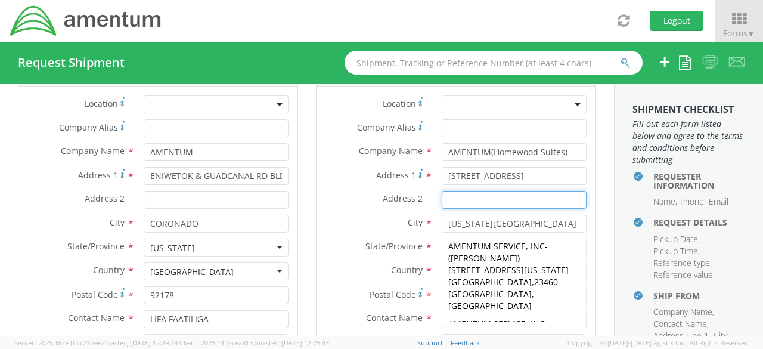
click at [493, 198] on input "Address 2 *" at bounding box center [513, 200] width 145 height 18
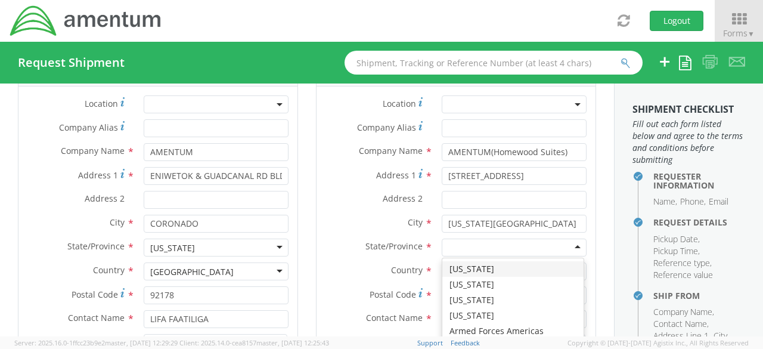
click at [571, 245] on div at bounding box center [513, 247] width 145 height 18
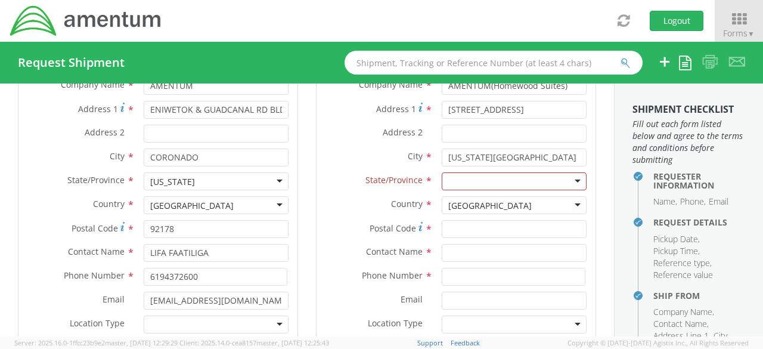
scroll to position [733, 0]
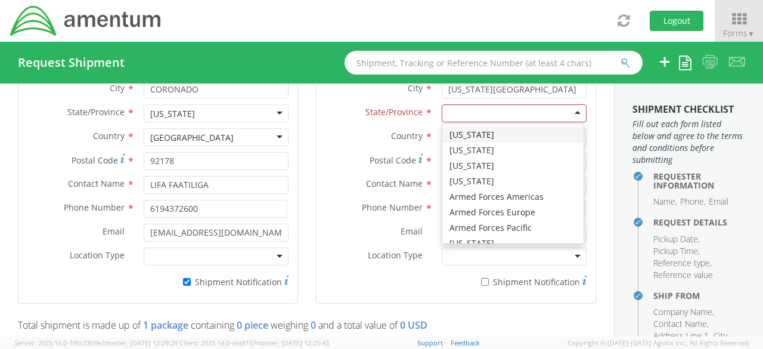
click at [571, 110] on div at bounding box center [513, 113] width 145 height 18
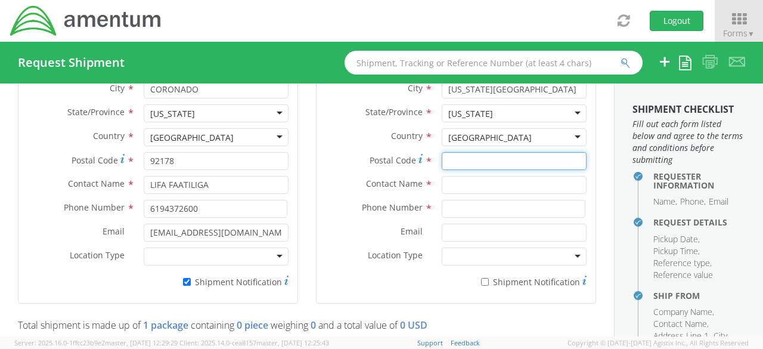
click at [473, 163] on input "Postal Code *" at bounding box center [513, 161] width 145 height 18
type input "23462"
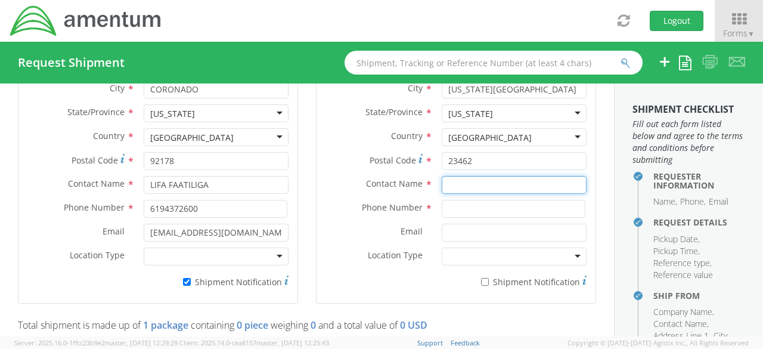
click at [472, 176] on input "text" at bounding box center [513, 185] width 145 height 18
type input "Kenneth Brandel"
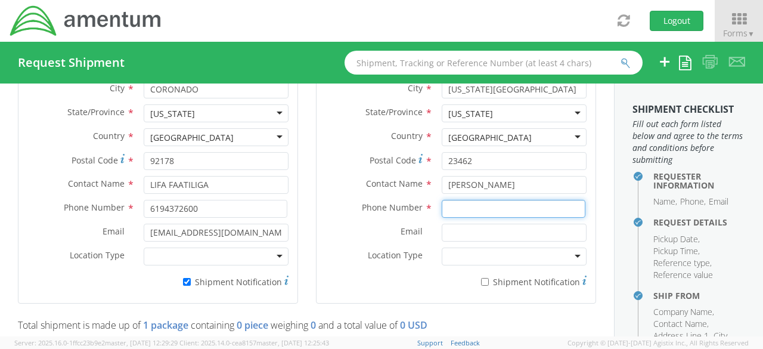
click at [471, 202] on input at bounding box center [513, 209] width 144 height 18
type input "6198716656"
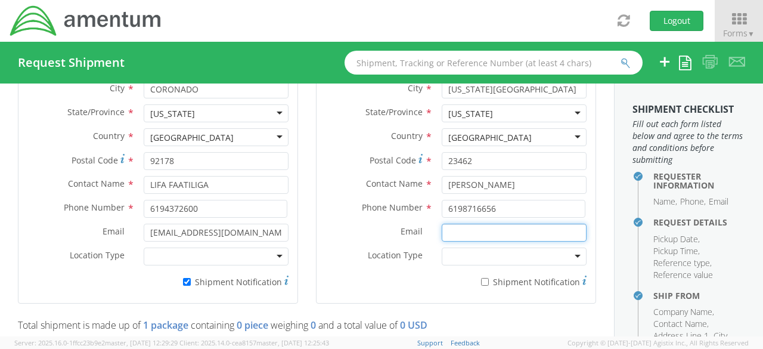
click at [478, 234] on input "Email *" at bounding box center [513, 232] width 145 height 18
type input "kenneth.brandel@amentum.com"
click at [481, 278] on input "* Shipment Notification" at bounding box center [485, 282] width 8 height 8
checkbox input "true"
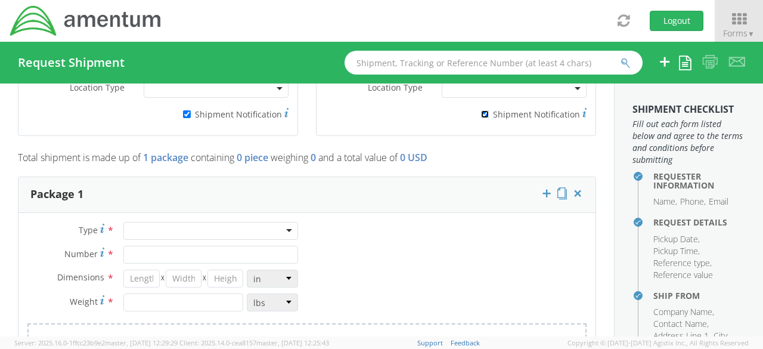
scroll to position [942, 0]
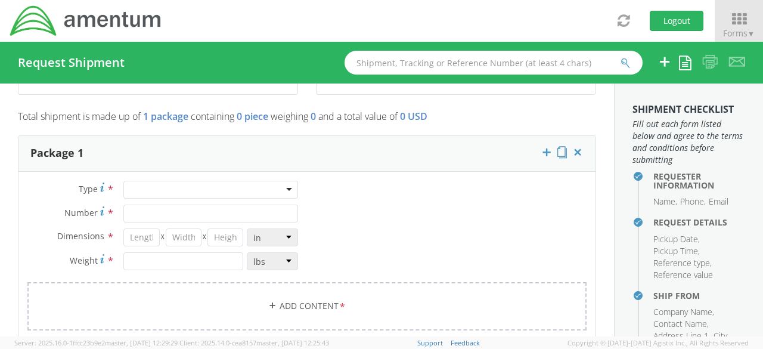
click at [287, 191] on div at bounding box center [210, 190] width 175 height 18
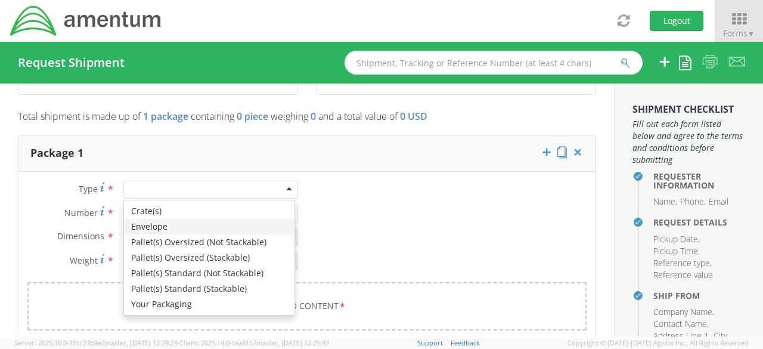
type input "1"
type input "9.5"
type input "12.5"
type input "0.25"
type input "1"
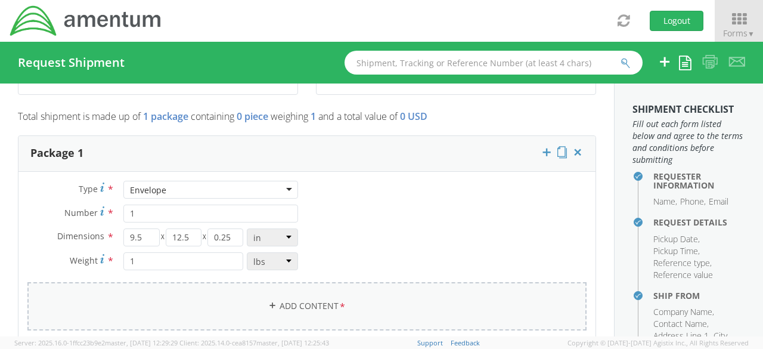
click at [288, 306] on link "Add Content *" at bounding box center [306, 306] width 559 height 48
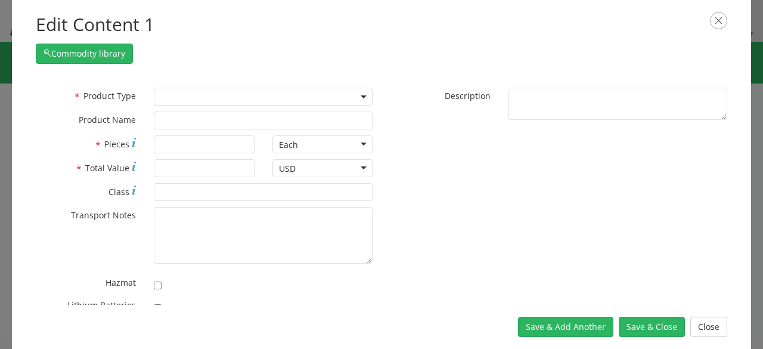
click at [201, 97] on span at bounding box center [263, 97] width 219 height 18
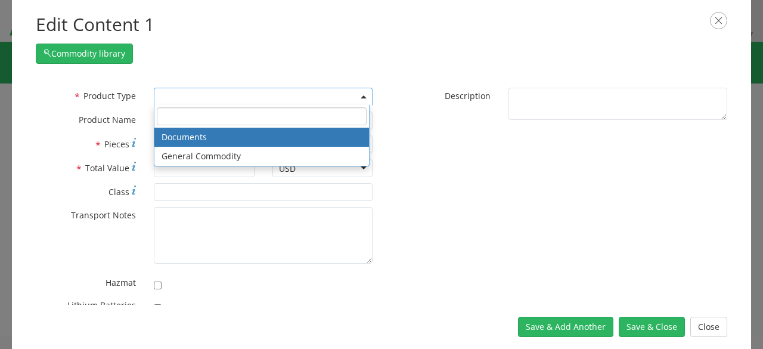
select select "DOCUMENT"
type input "Documents"
type input "1"
type textarea "Documents"
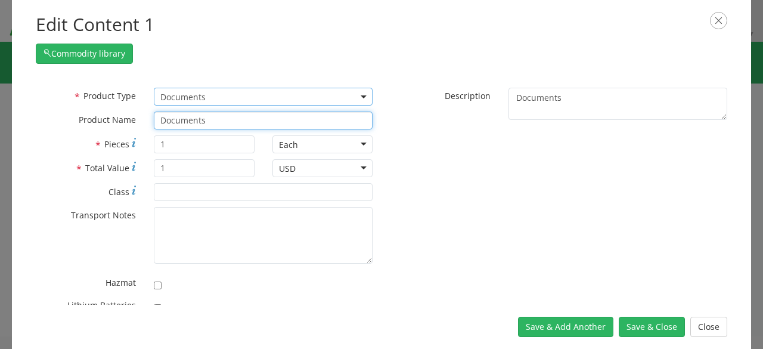
click at [201, 120] on input "Documents" at bounding box center [263, 120] width 219 height 18
type input "Document"
type input "Docume"
type input "Document"
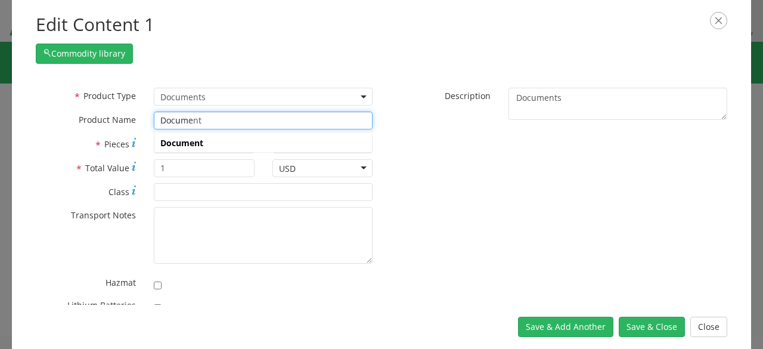
type input "Docum"
type input "Document"
type input "Doc"
type input "DoLLY SET, APPLIANCE, COMMERCIAL, SINGLE RATCHET 7 FT, 1300 LBS"
type input "D"
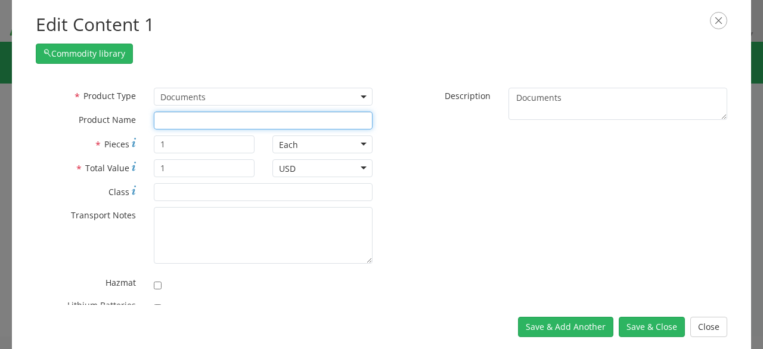
type input "GAS LENS, COPPER/ BRASS, 3/32 IN, PG/2"
type input "G"
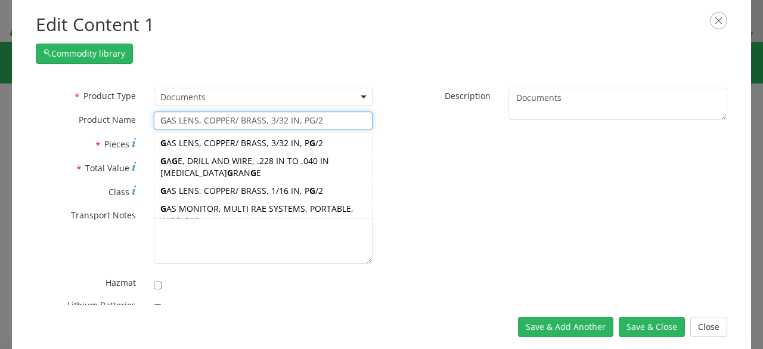
type input "GrATER, FINE, 12-1/4 INCHES, STEEL, BLACK HANDEL"
type input "Gr"
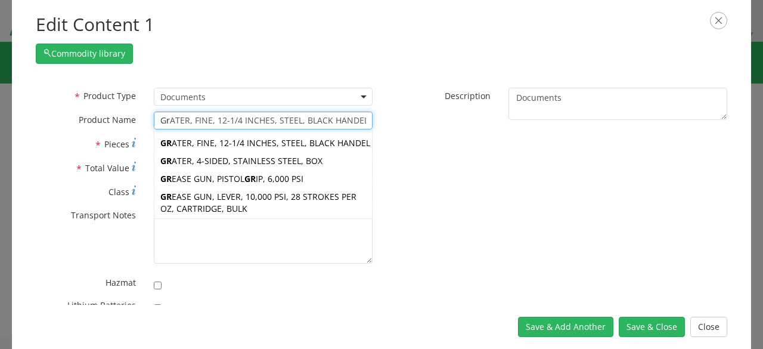
type input "GraTER, FINE, 12-1/4 INCHES, STEEL, BLACK HANDEL"
type input "Gra"
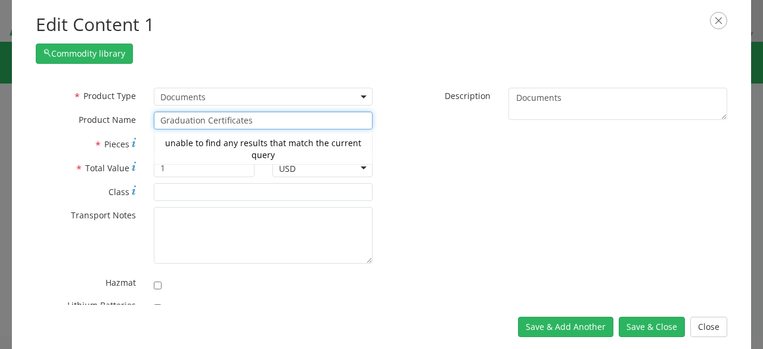
type input "Graduation Certificates"
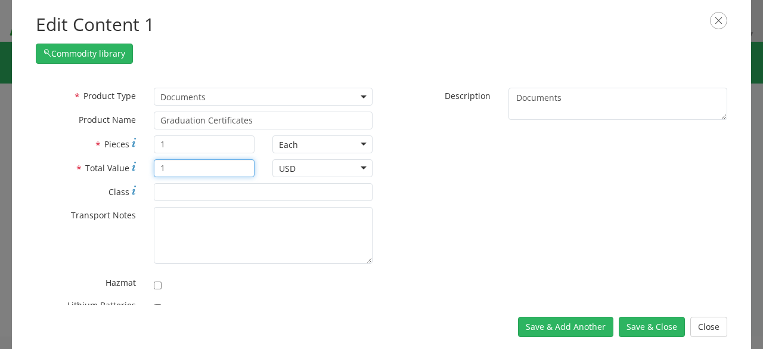
click at [201, 175] on input "1" at bounding box center [204, 168] width 100 height 18
click at [189, 144] on input "1" at bounding box center [204, 144] width 100 height 18
type input "3"
click at [188, 160] on input "1" at bounding box center [204, 168] width 100 height 18
type input "10.00"
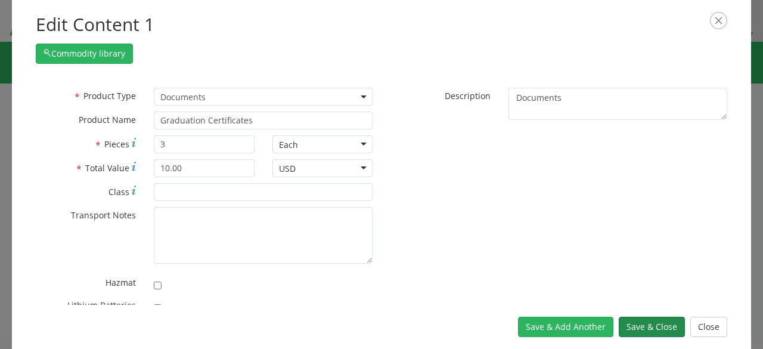
click at [648, 326] on button "Save & Close" at bounding box center [651, 326] width 66 height 20
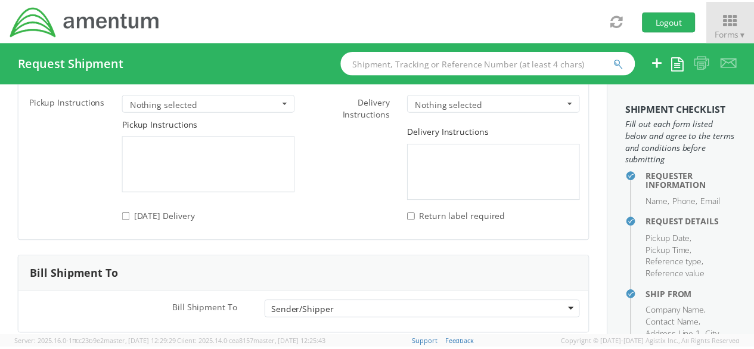
scroll to position [1792, 0]
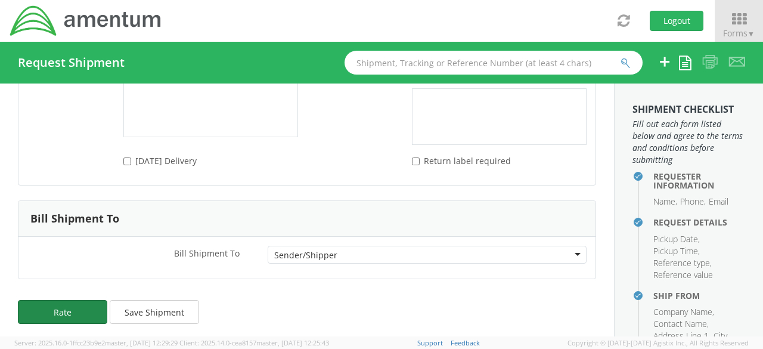
click at [96, 304] on button "Rate" at bounding box center [62, 312] width 89 height 24
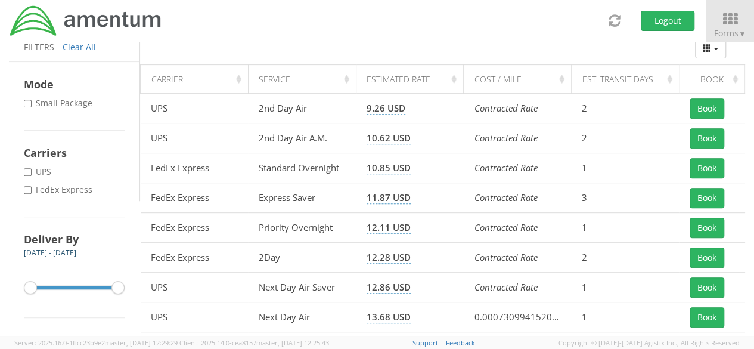
scroll to position [206, 0]
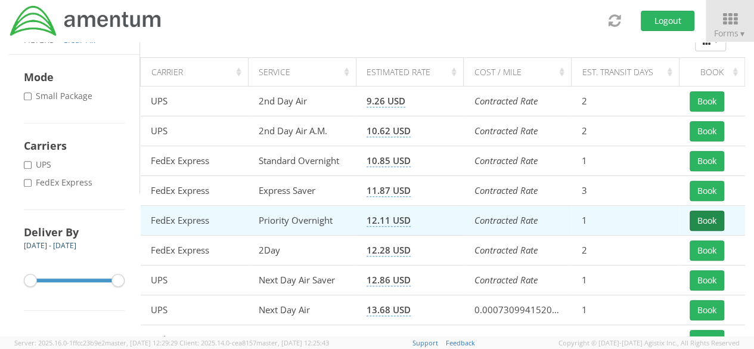
click at [707, 210] on button "Book" at bounding box center [706, 220] width 35 height 20
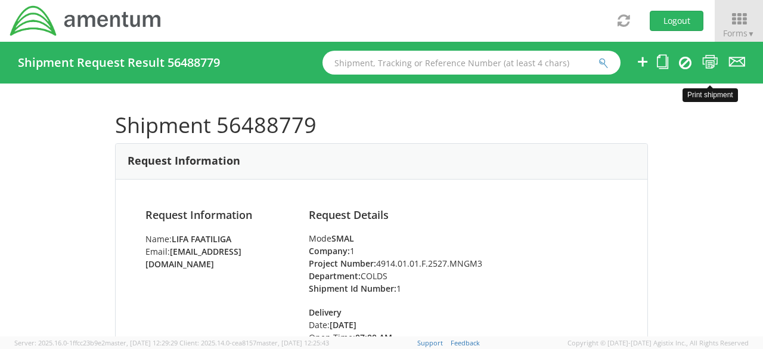
click at [702, 64] on icon at bounding box center [710, 61] width 16 height 15
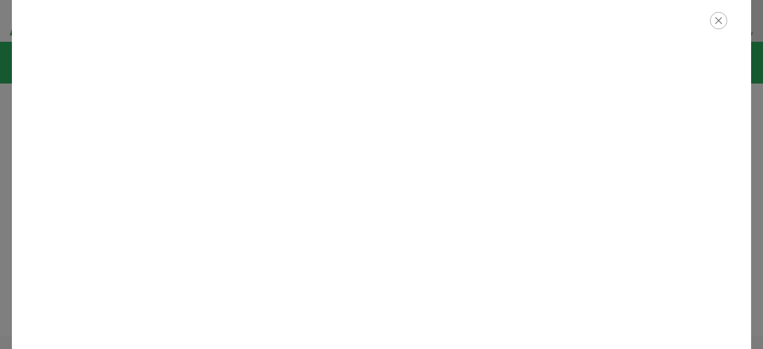
click at [716, 18] on icon "button" at bounding box center [718, 20] width 17 height 17
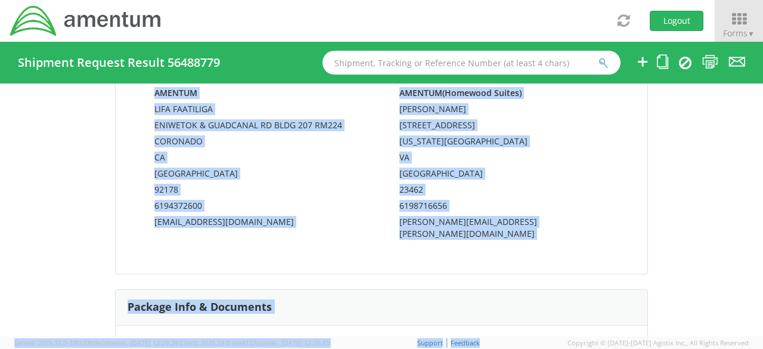
scroll to position [807, 0]
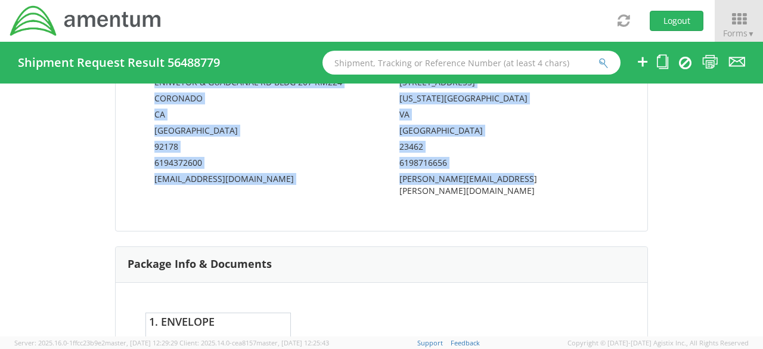
drag, startPoint x: 114, startPoint y: 126, endPoint x: 576, endPoint y: 180, distance: 465.5
copy div "Shipment 56488779 Request Information Request Information Name: Lifa Faatiliga …"
click at [618, 200] on div "From AMENTUM LIFA FAATILIGA ENIWETOK & GUADCANAL RD BLDG 207 RM224 CORONADO CA …" at bounding box center [381, 110] width 531 height 240
